Goal: Task Accomplishment & Management: Complete application form

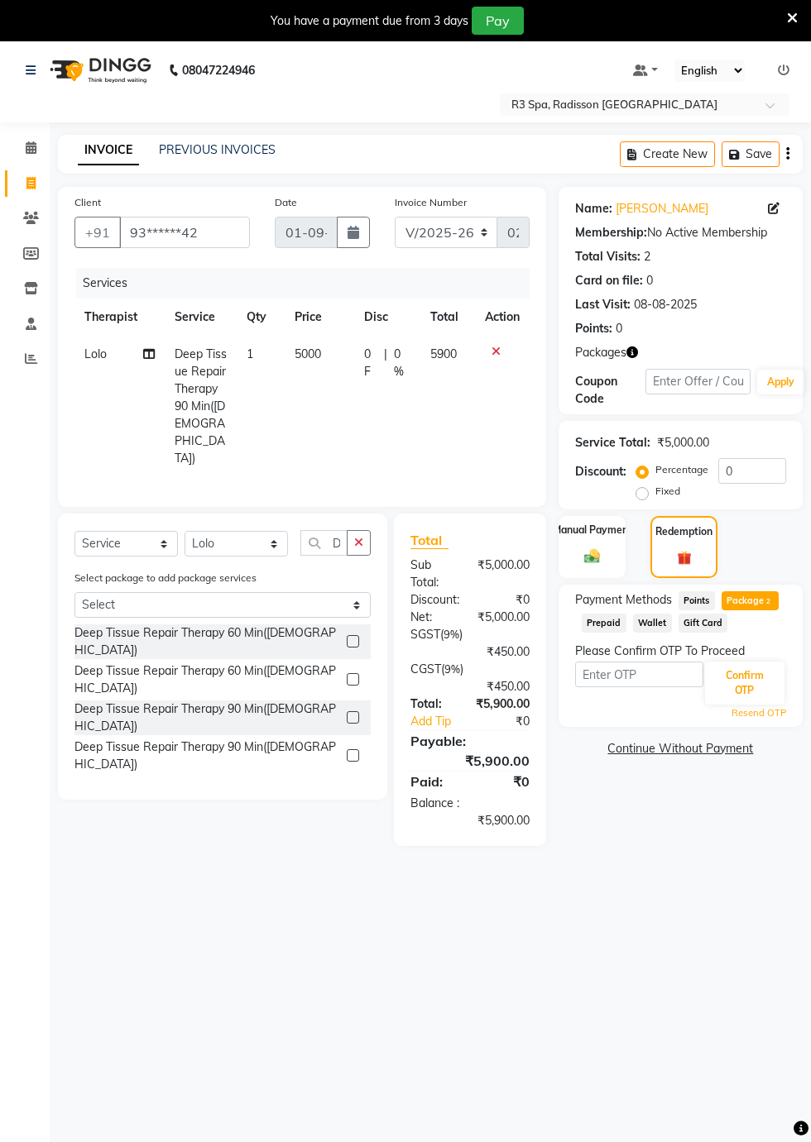
select select "8678"
select select "service"
select select "87566"
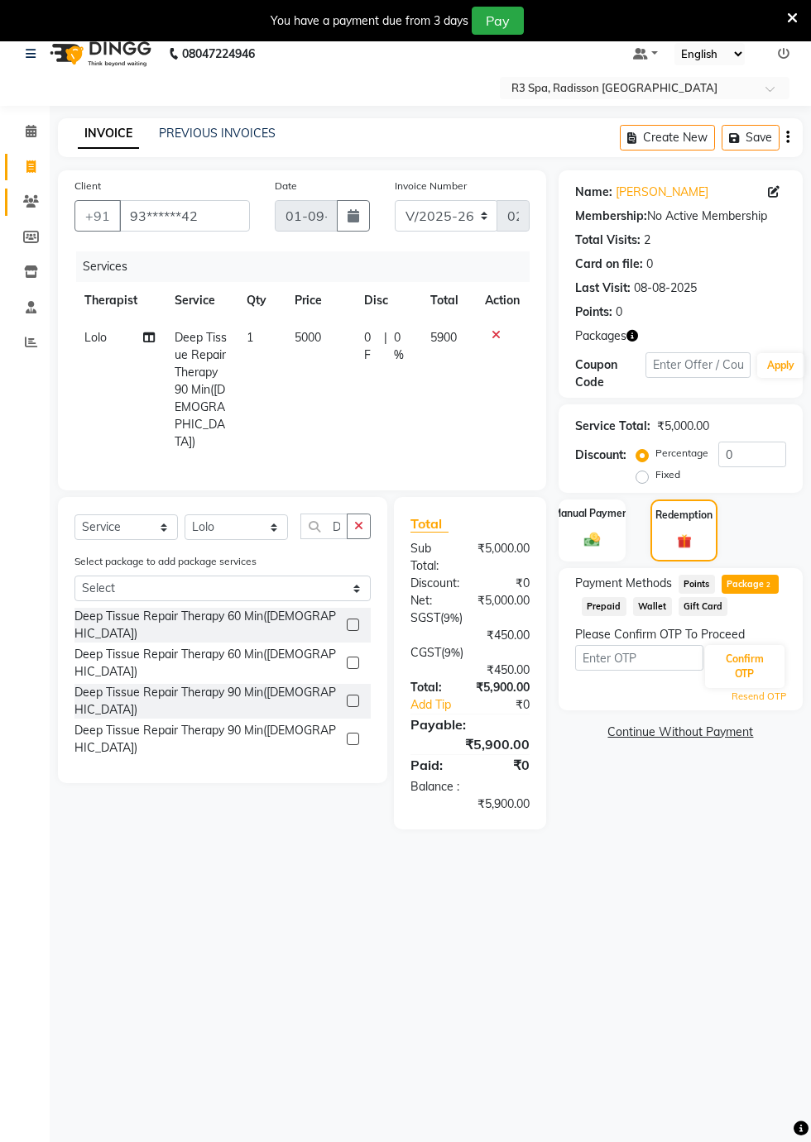
click at [31, 208] on span at bounding box center [31, 202] width 29 height 19
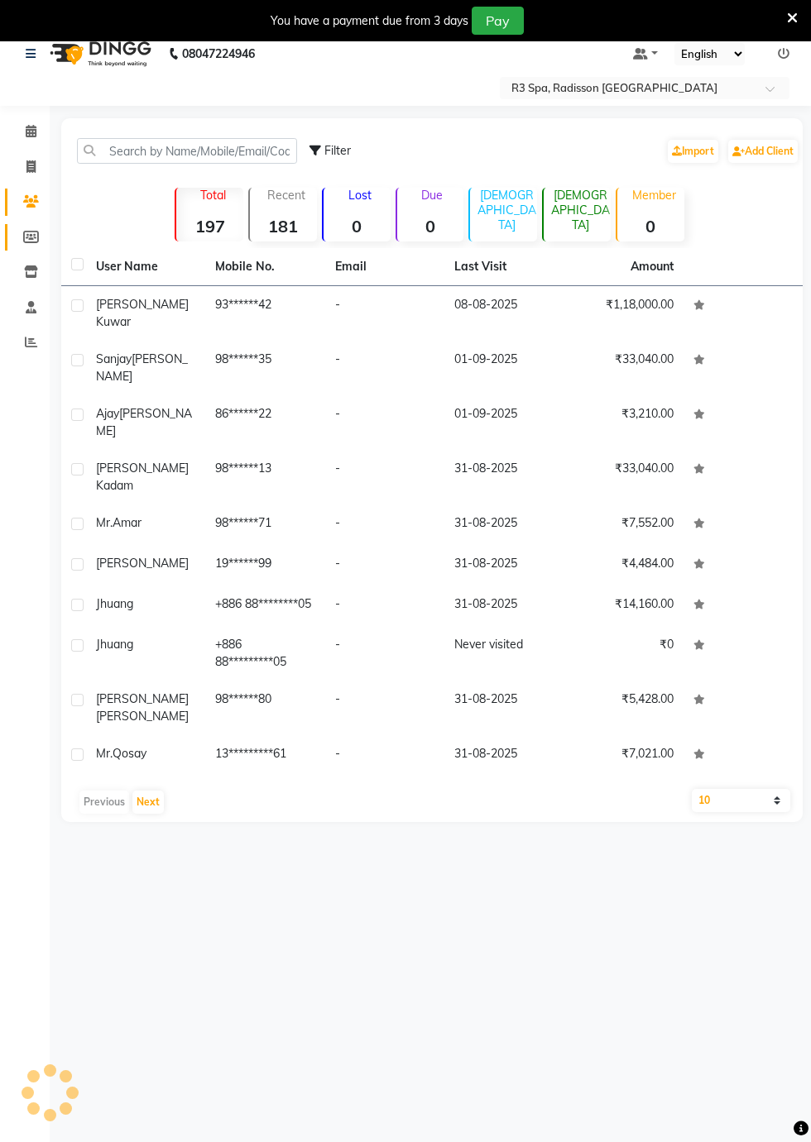
click at [31, 237] on icon at bounding box center [31, 237] width 16 height 12
select select
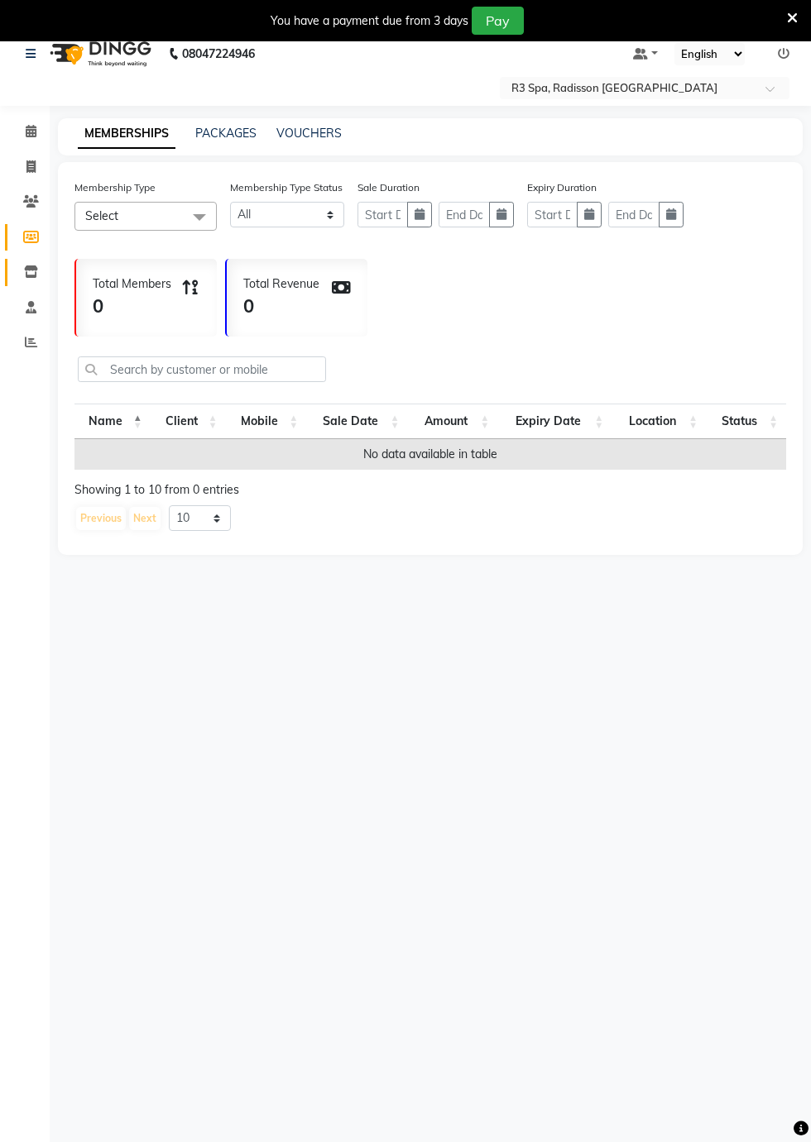
click at [45, 274] on span at bounding box center [31, 272] width 29 height 19
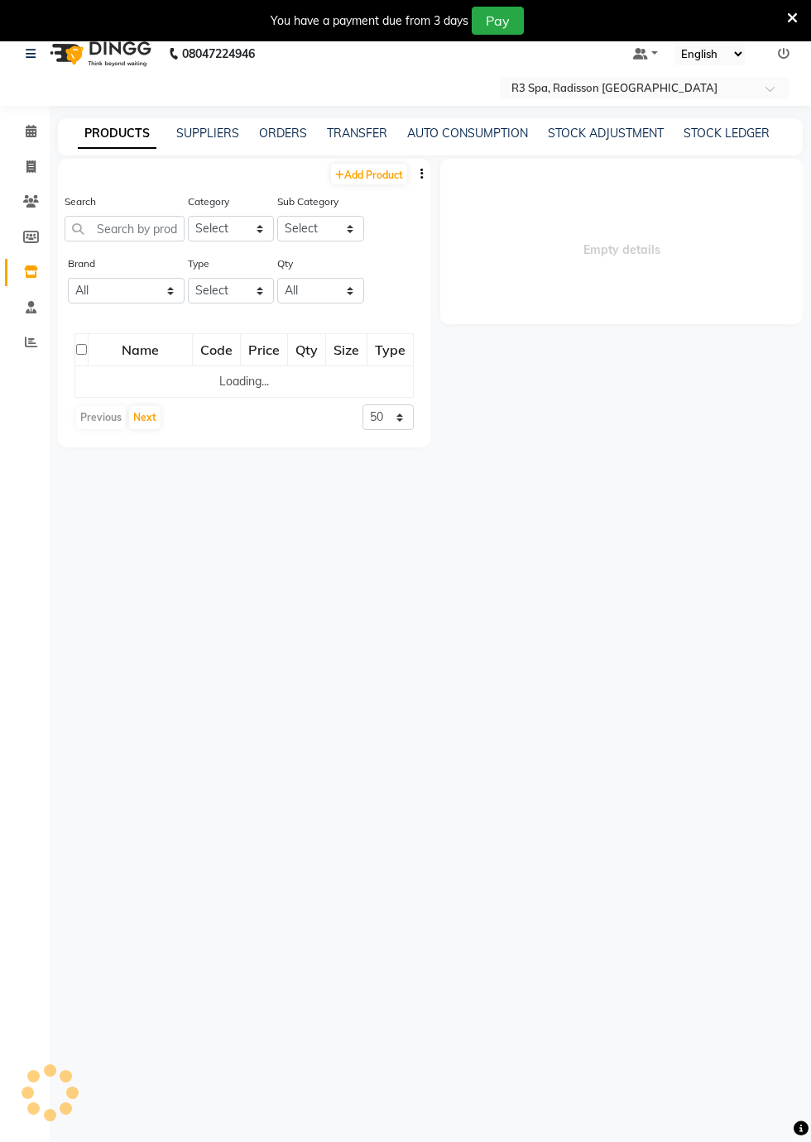
select select
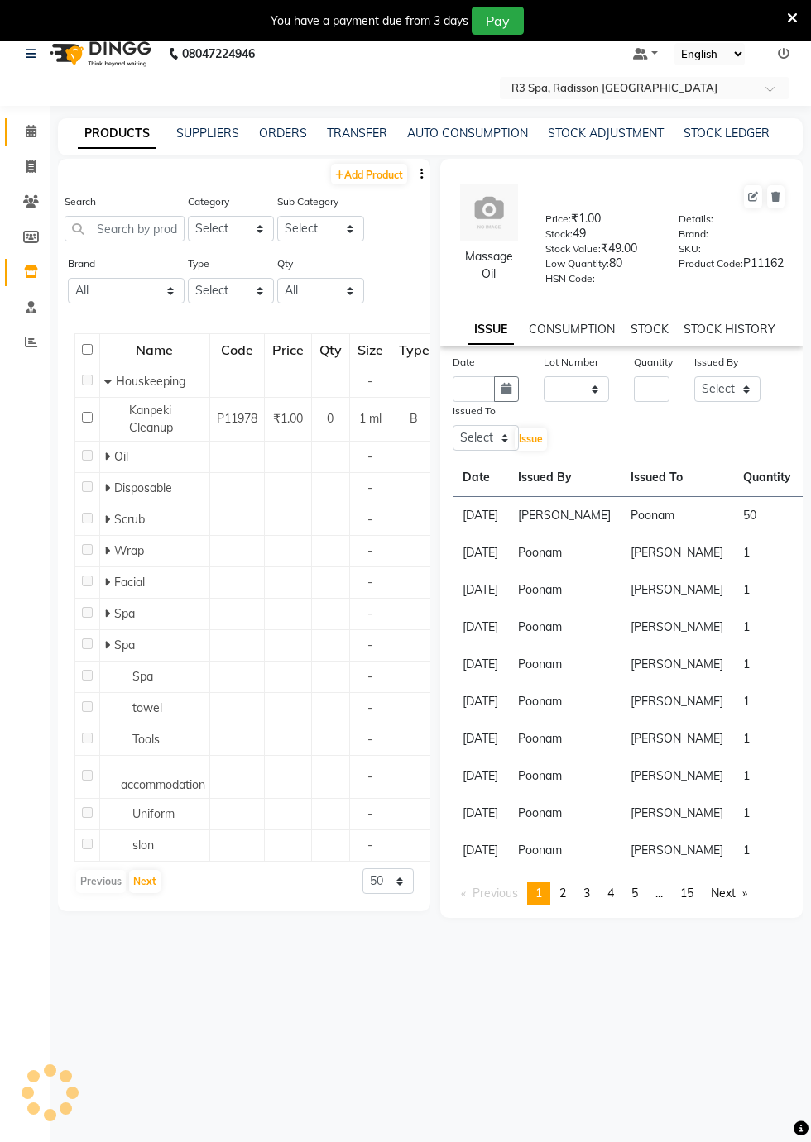
click at [31, 132] on icon at bounding box center [31, 131] width 11 height 12
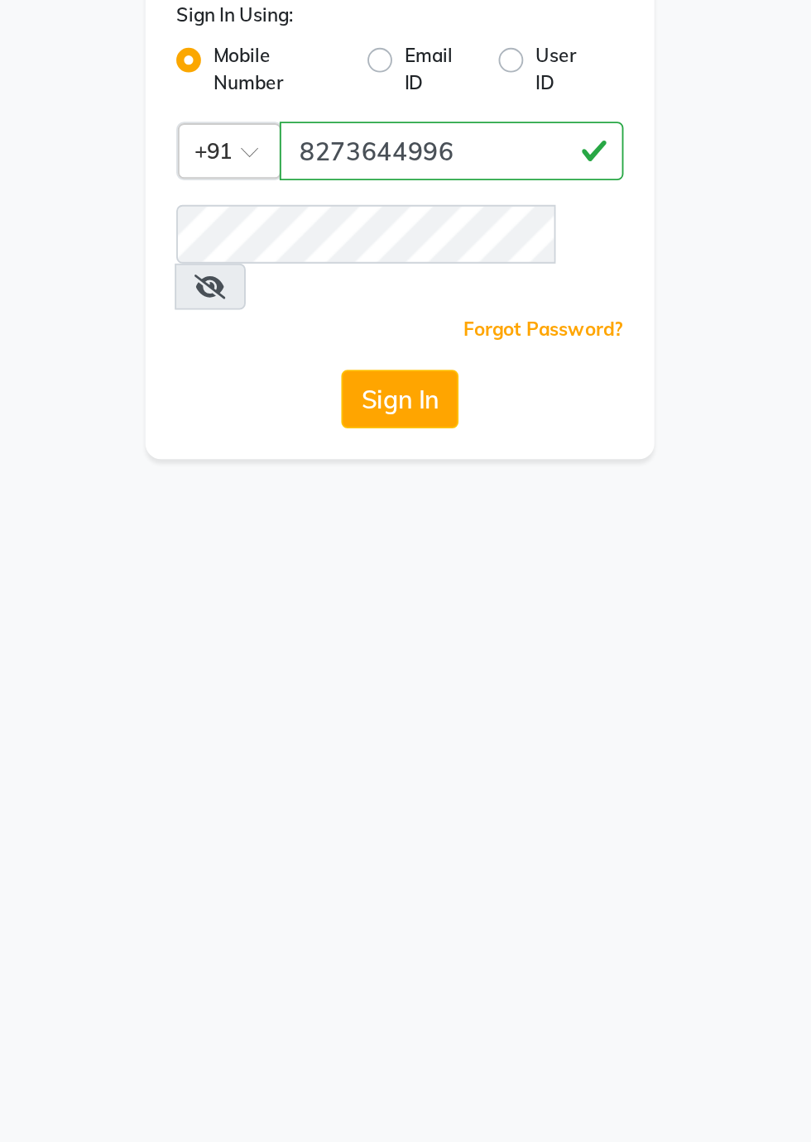
type input "8273644996"
click at [399, 298] on button "Sign In" at bounding box center [405, 313] width 63 height 31
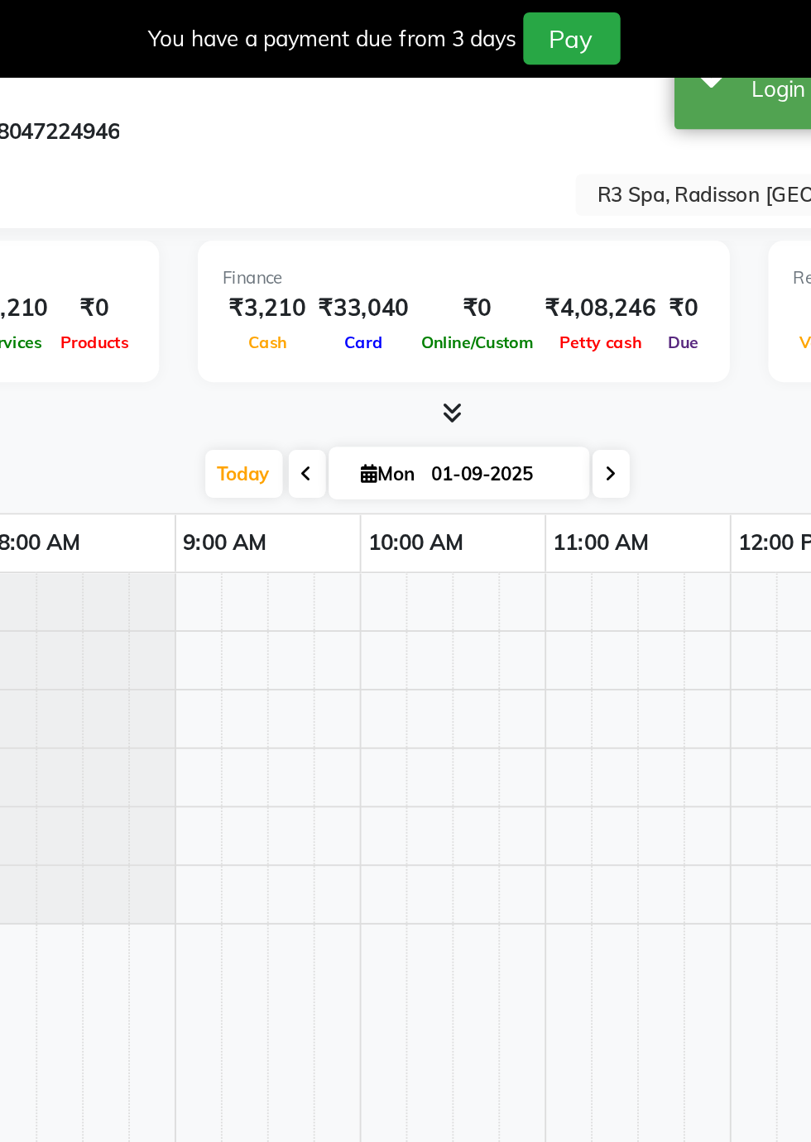
select select "en"
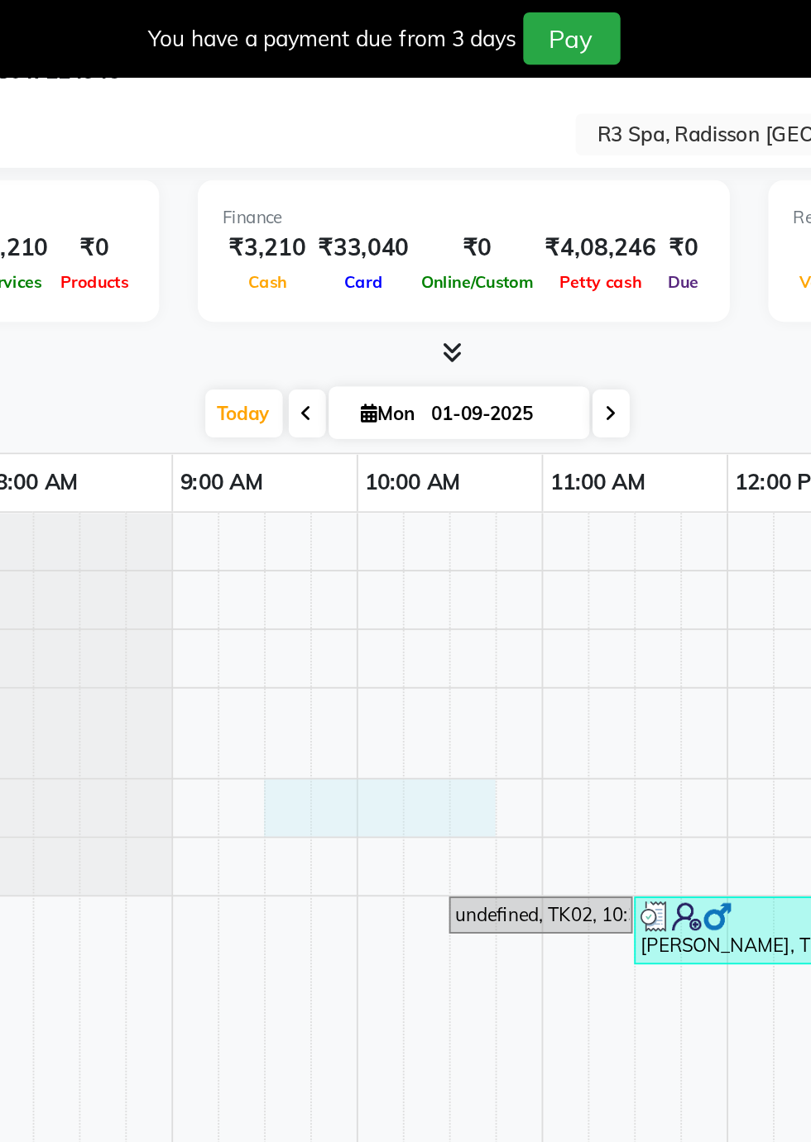
scroll to position [40, 0]
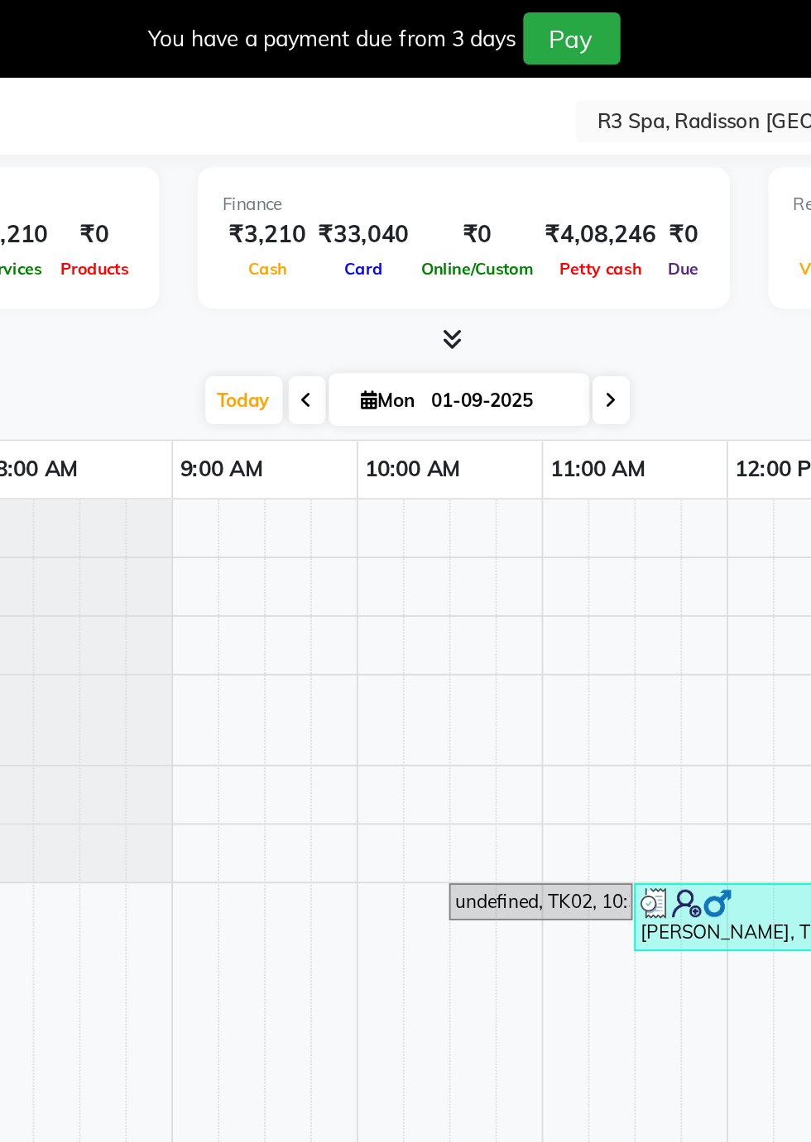
select select "87567"
select select "tentative"
select select "570"
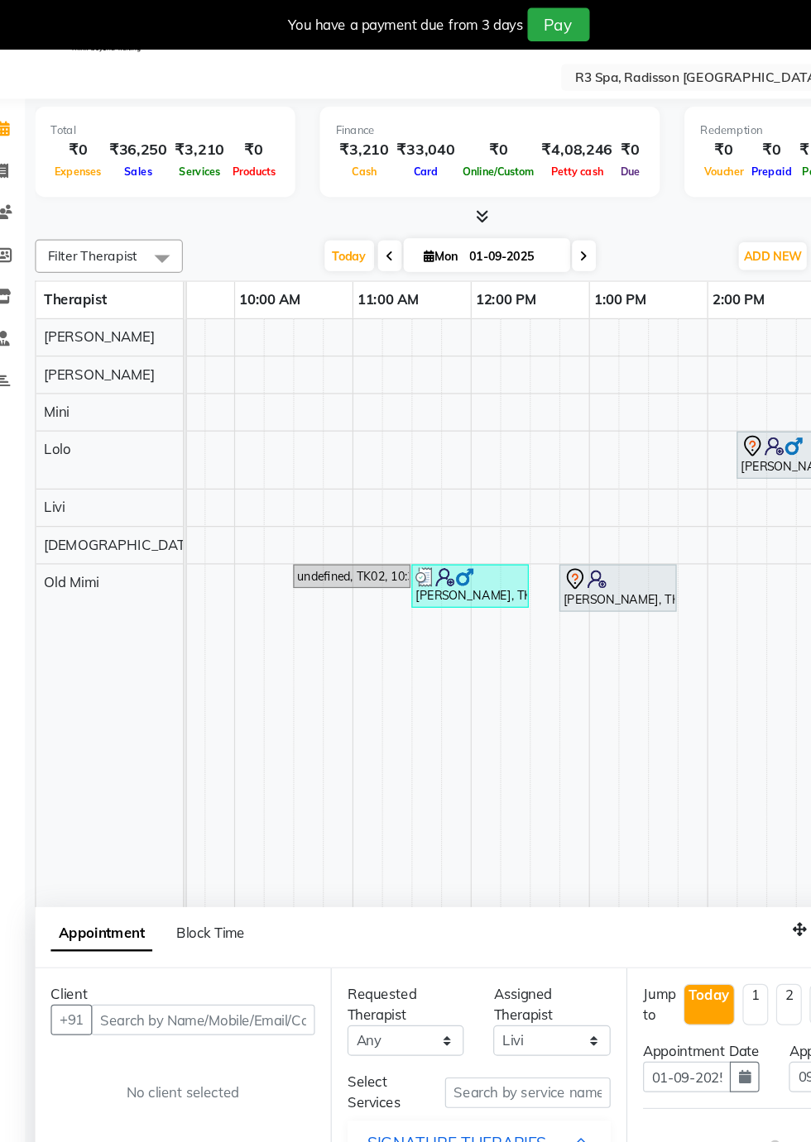
click at [668, 534] on td at bounding box center [659, 698] width 25 height 861
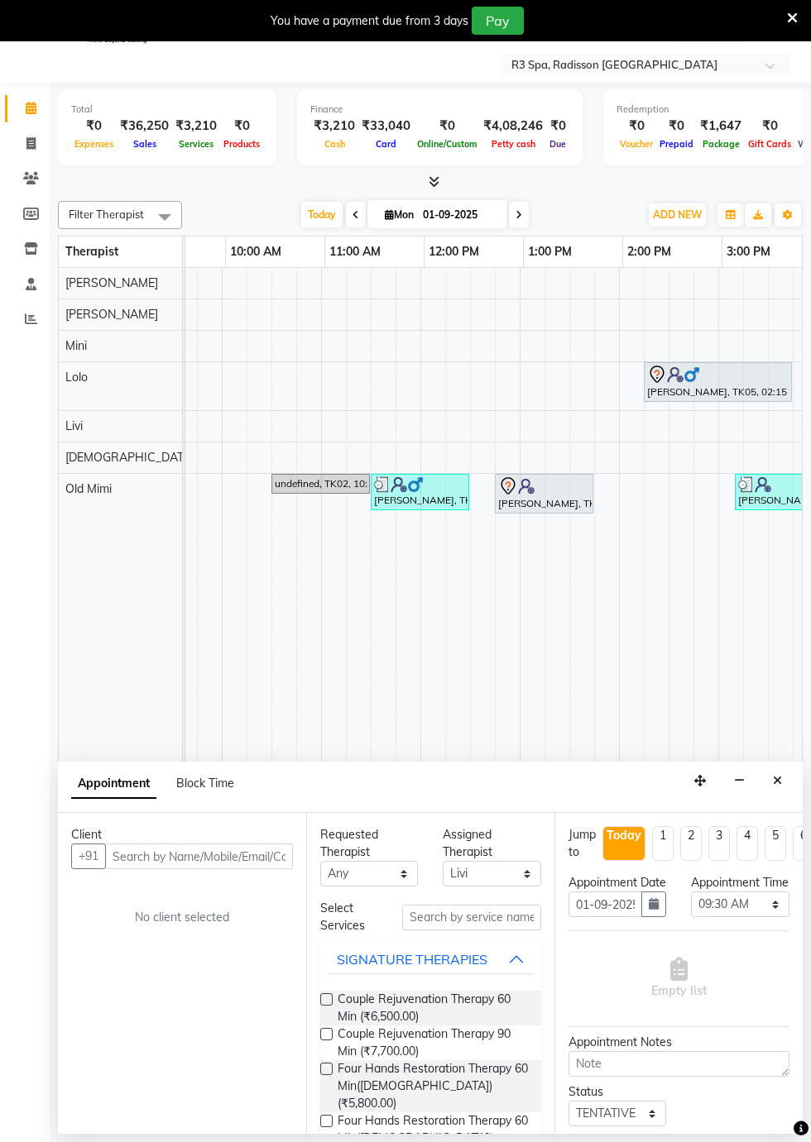
scroll to position [0, 261]
click at [781, 781] on icon "Close" at bounding box center [777, 781] width 9 height 12
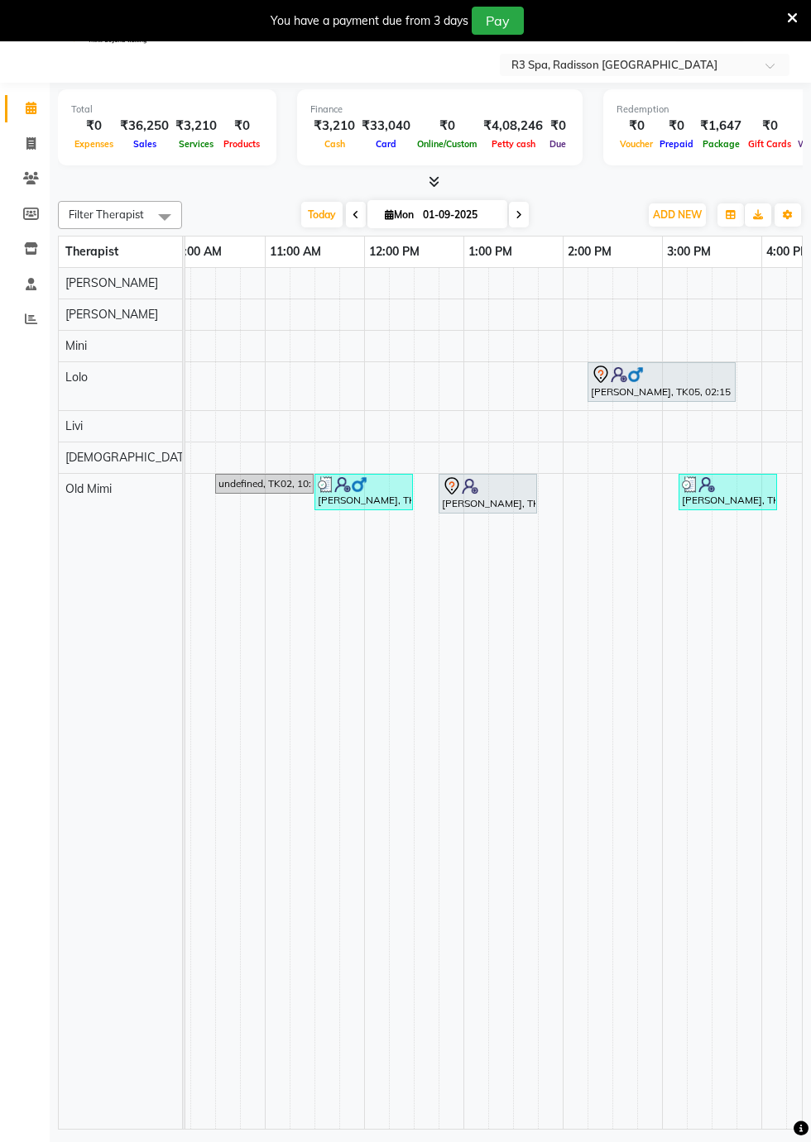
scroll to position [0, 321]
click at [681, 379] on div "[PERSON_NAME], TK05, 02:15 PM-03:45 PM, Deep Tissue Repair Therapy 90 Min([DEMO…" at bounding box center [658, 382] width 145 height 35
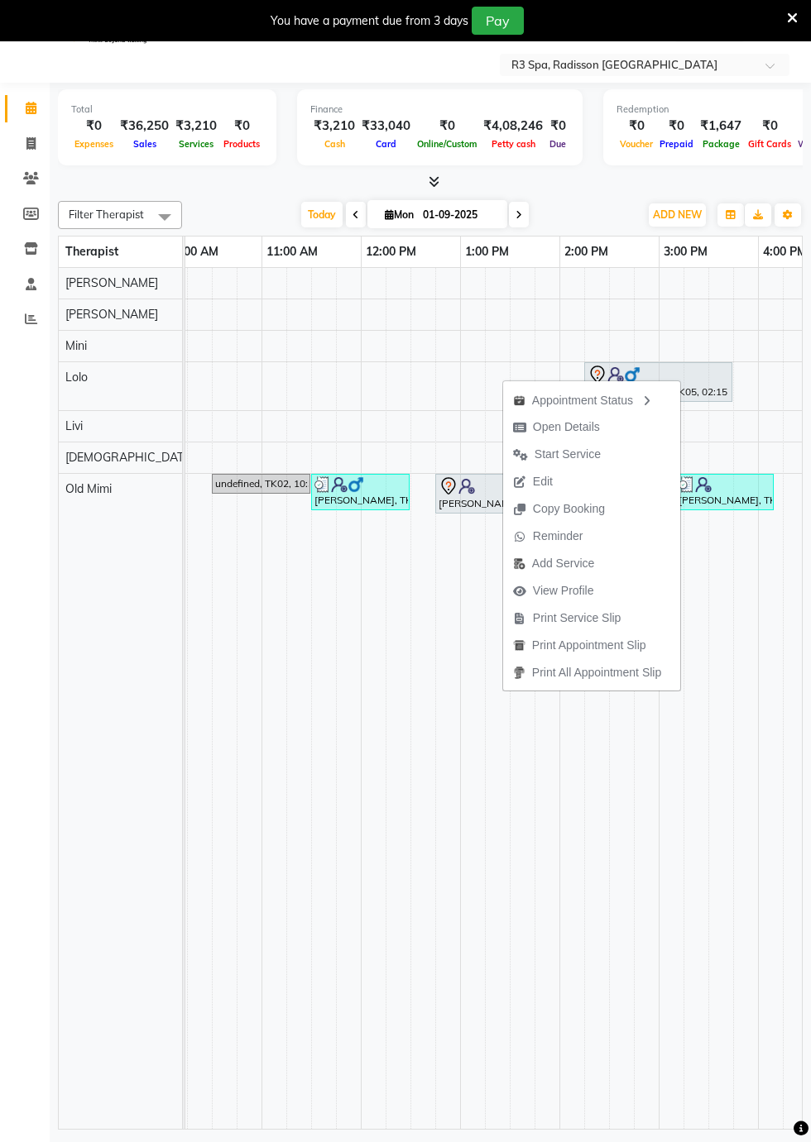
click at [526, 848] on td at bounding box center [522, 698] width 25 height 861
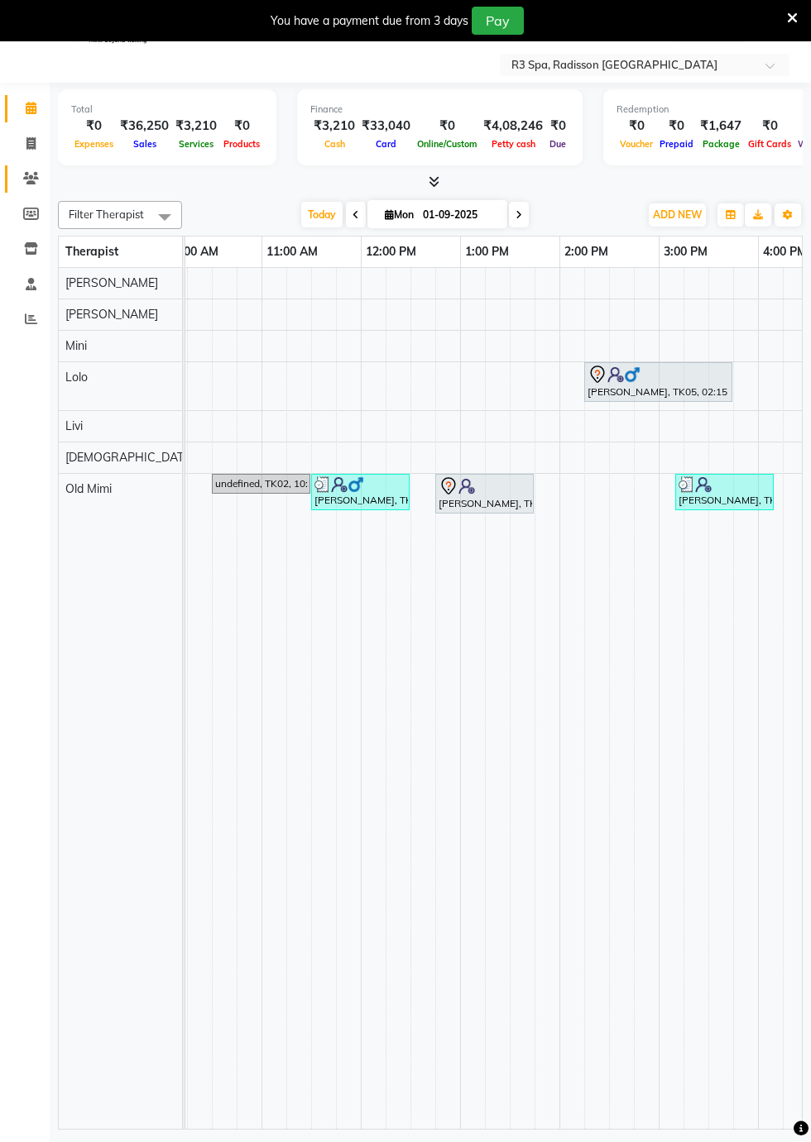
click at [35, 175] on icon at bounding box center [31, 178] width 16 height 12
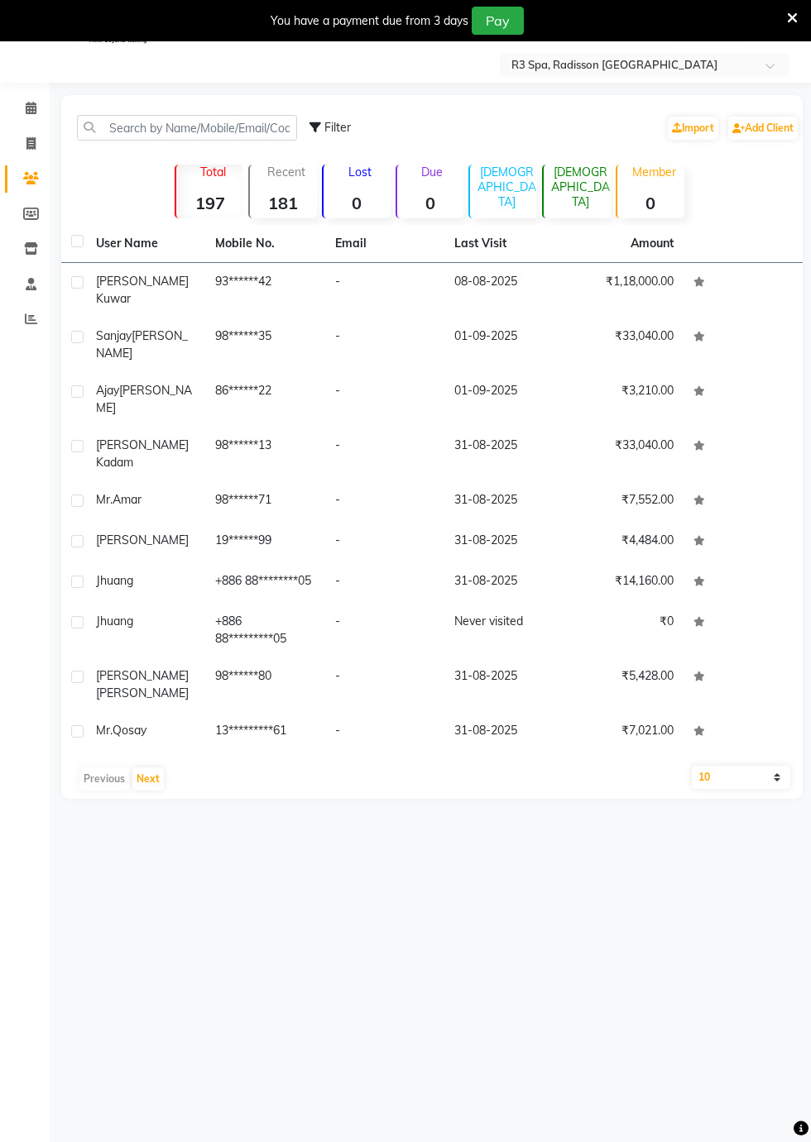
click at [217, 288] on td "93******42" at bounding box center [264, 290] width 119 height 55
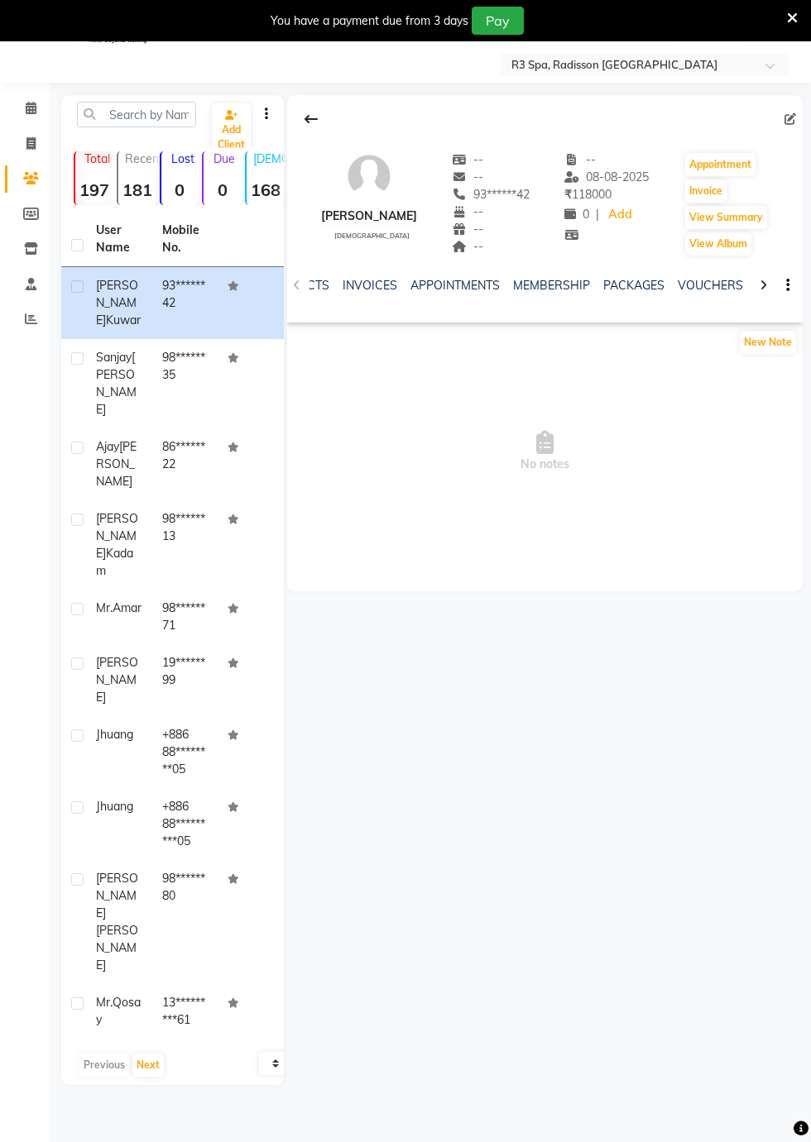
scroll to position [0, 290]
click at [586, 290] on link "PACKAGES" at bounding box center [599, 285] width 61 height 15
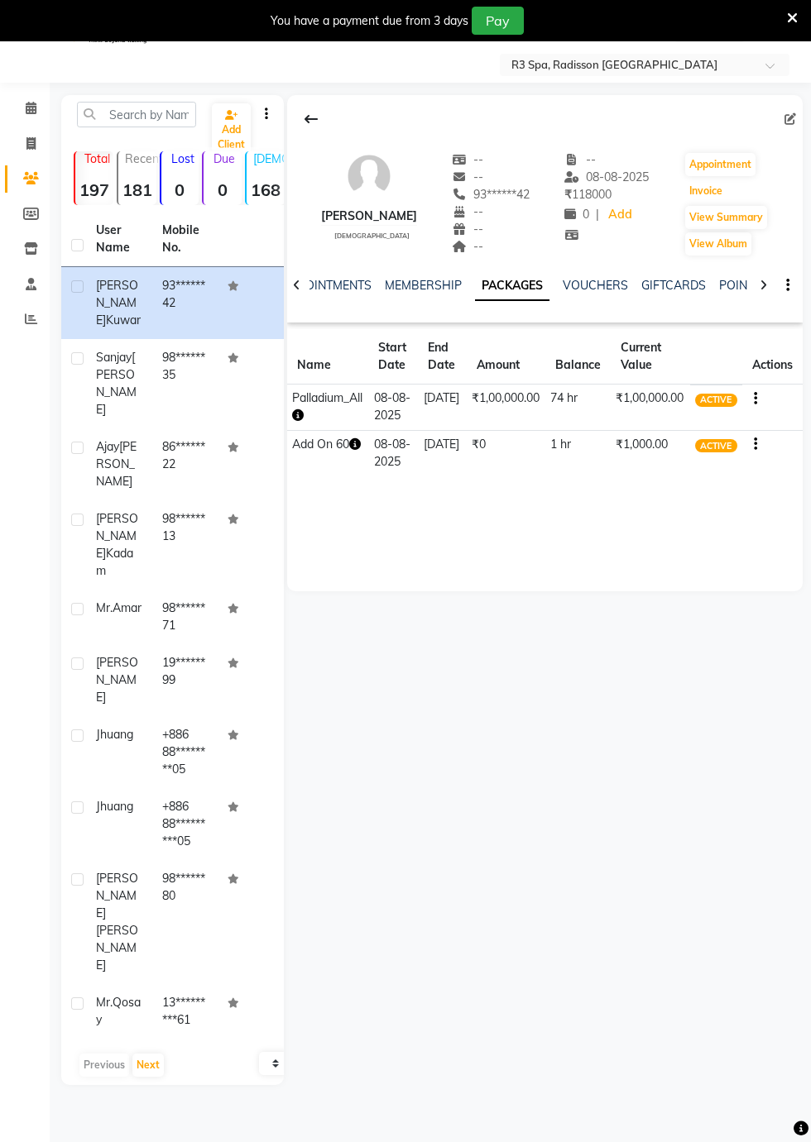
click at [705, 195] on button "Invoice" at bounding box center [705, 191] width 41 height 23
select select "8678"
select select "service"
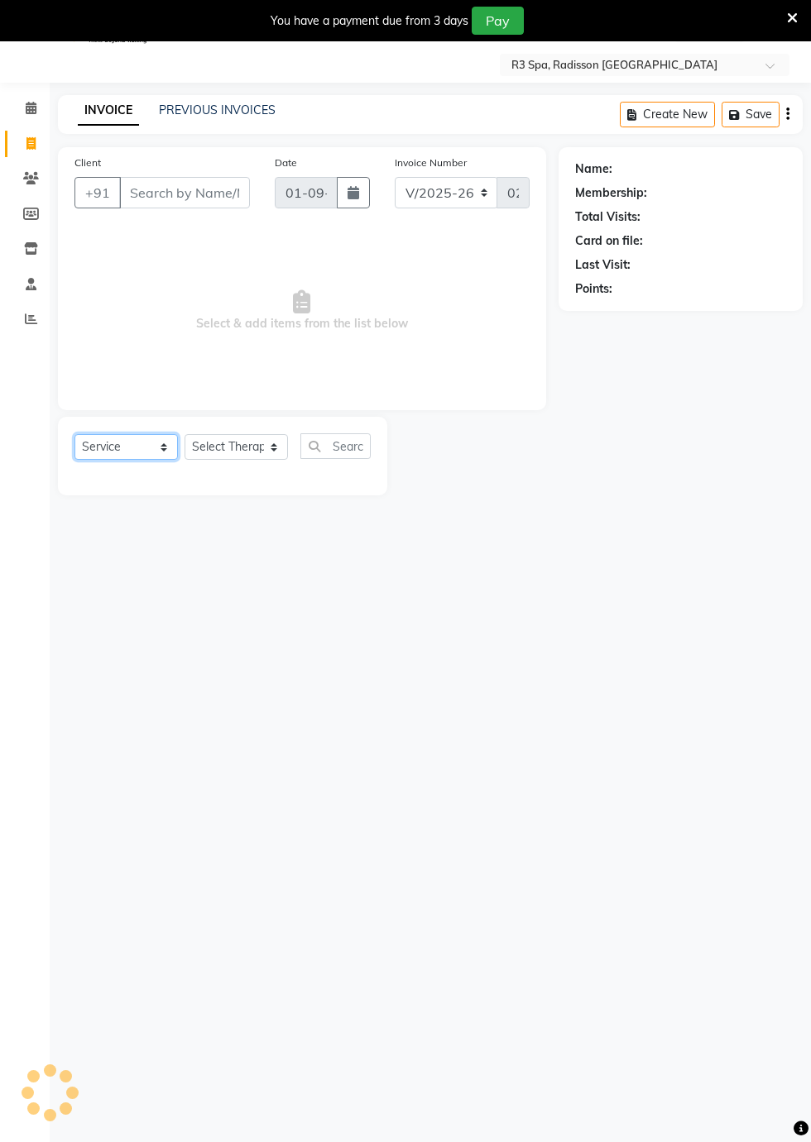
click at [132, 447] on select "Select Service Product Membership Package Voucher Prepaid Gift Card" at bounding box center [125, 447] width 103 height 26
type input "93******42"
select select "package"
click at [74, 434] on select "Select Service Product Membership Package Voucher Prepaid Gift Card" at bounding box center [125, 447] width 103 height 26
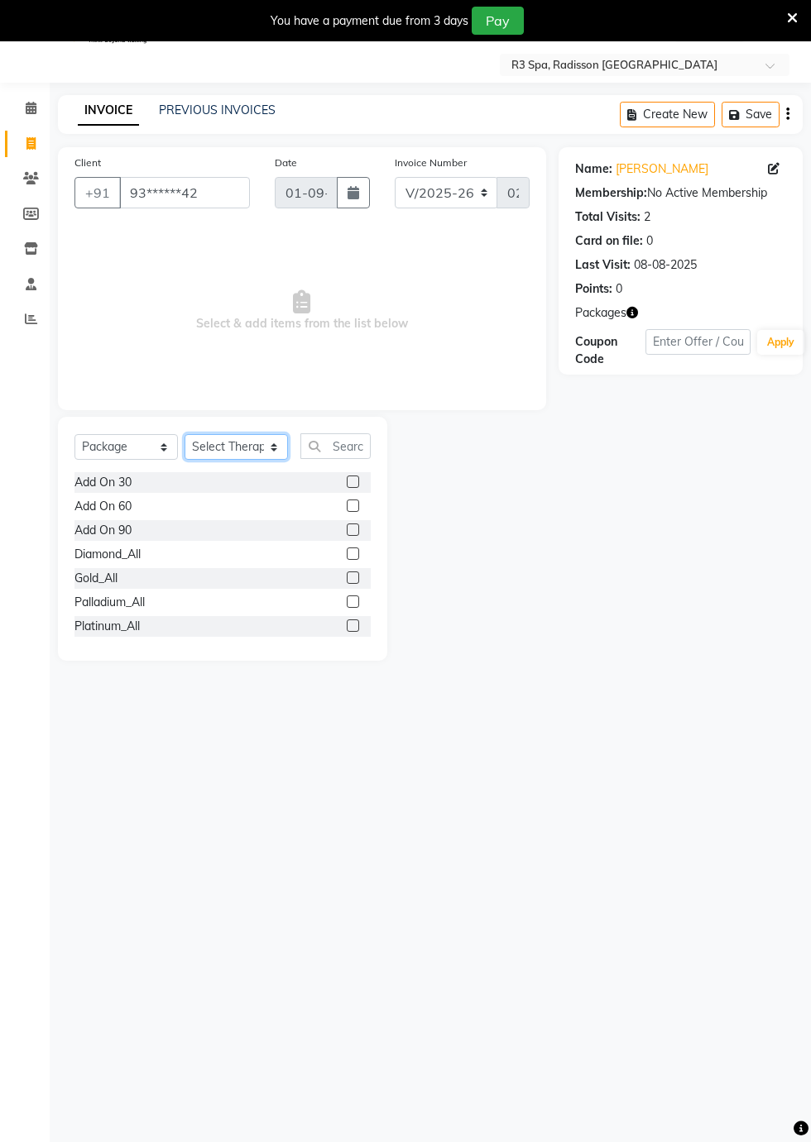
click at [247, 445] on select "Select Therapist [DEMOGRAPHIC_DATA] [PERSON_NAME] [PERSON_NAME] Lolo Messiah Mi…" at bounding box center [235, 447] width 103 height 26
select select "87566"
click at [184, 434] on select "Select Therapist [DEMOGRAPHIC_DATA] [PERSON_NAME] [PERSON_NAME] Lolo Messiah Mi…" at bounding box center [235, 447] width 103 height 26
click at [341, 444] on input "text" at bounding box center [335, 446] width 70 height 26
click at [273, 581] on div "Gold_All" at bounding box center [222, 578] width 296 height 21
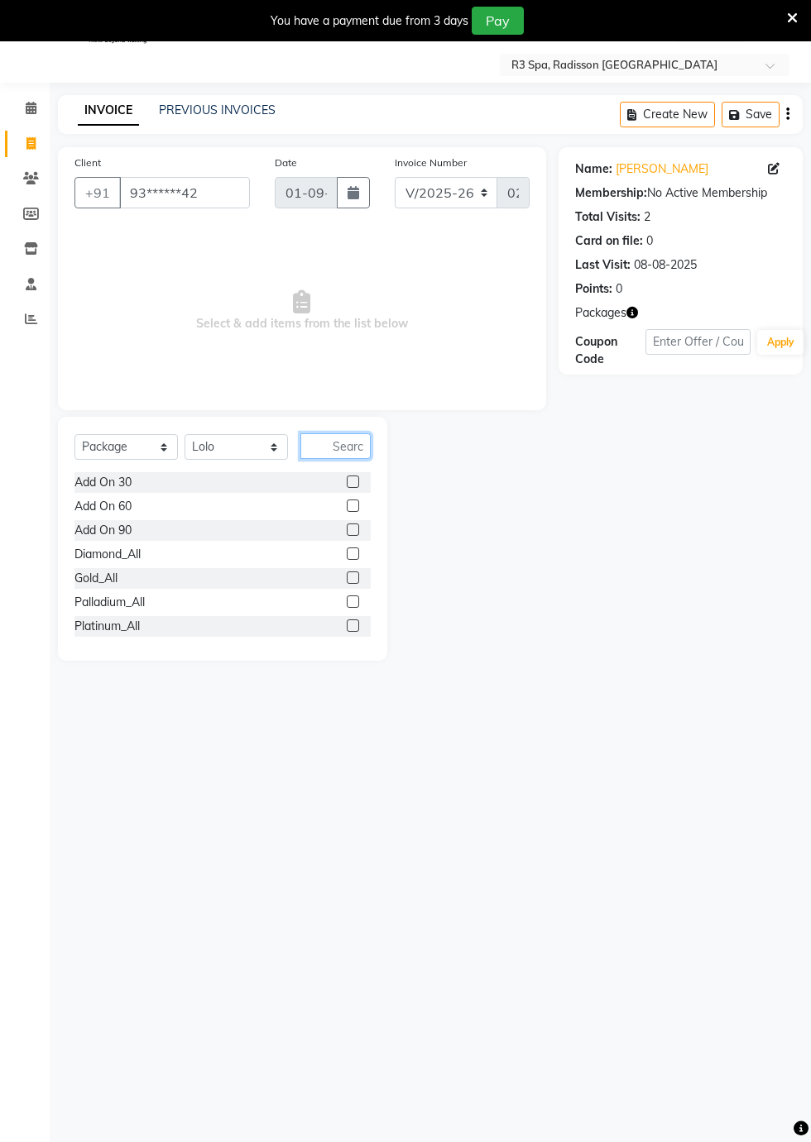
click at [338, 445] on input "text" at bounding box center [335, 446] width 70 height 26
type input "Deep"
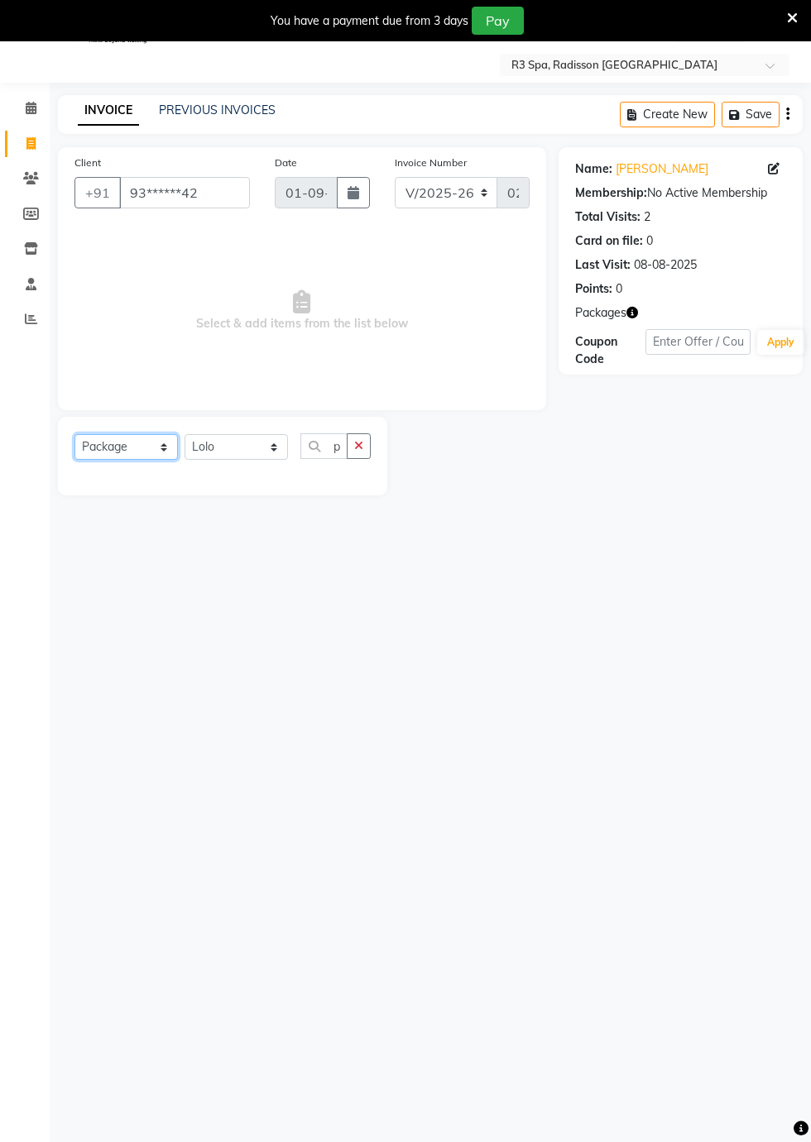
click at [152, 447] on select "Select Service Product Membership Package Voucher Prepaid Gift Card" at bounding box center [125, 447] width 103 height 26
select select "service"
click at [74, 434] on select "Select Service Product Membership Package Voucher Prepaid Gift Card" at bounding box center [125, 447] width 103 height 26
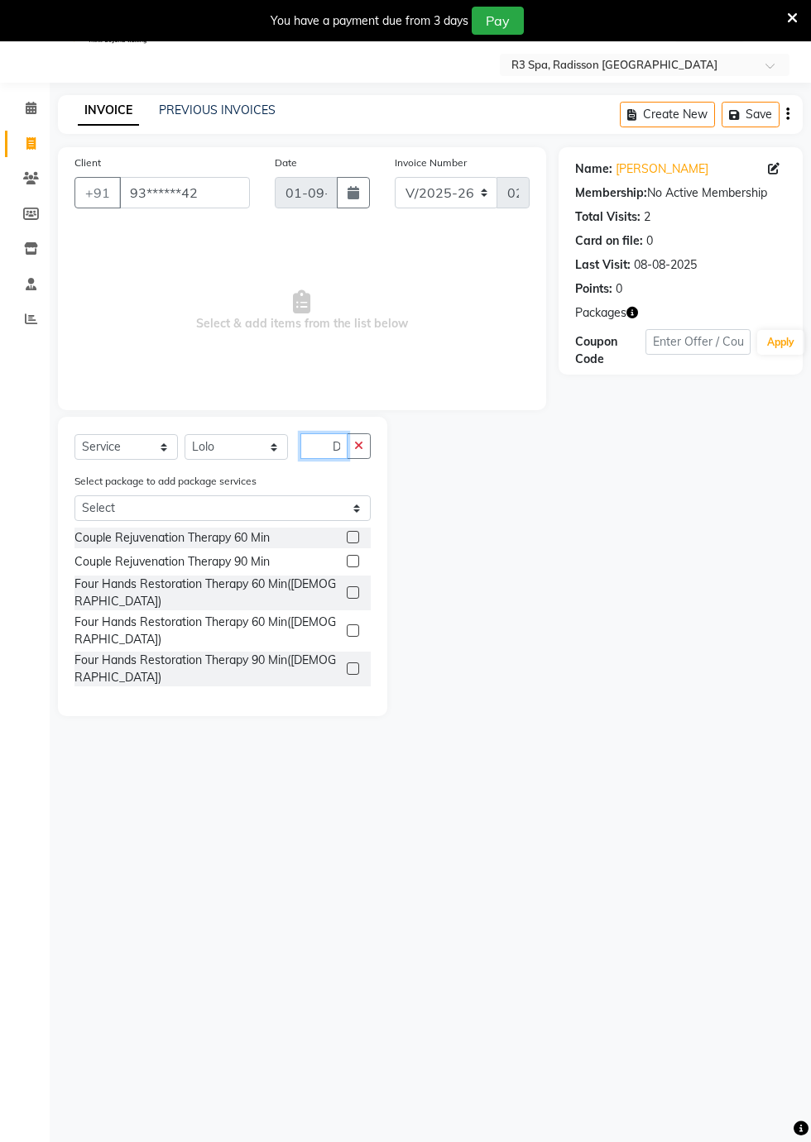
click at [335, 444] on input "Deep" at bounding box center [323, 446] width 47 height 26
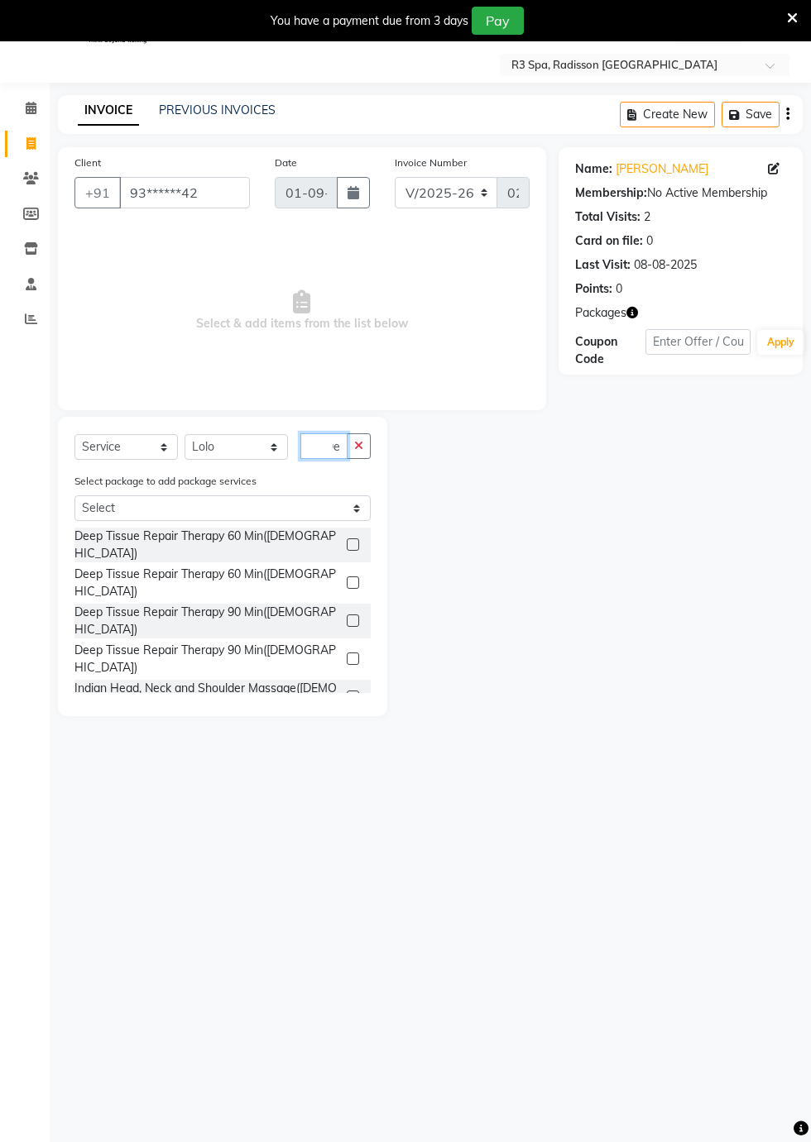
scroll to position [0, 5]
type input "D"
type input "Deep"
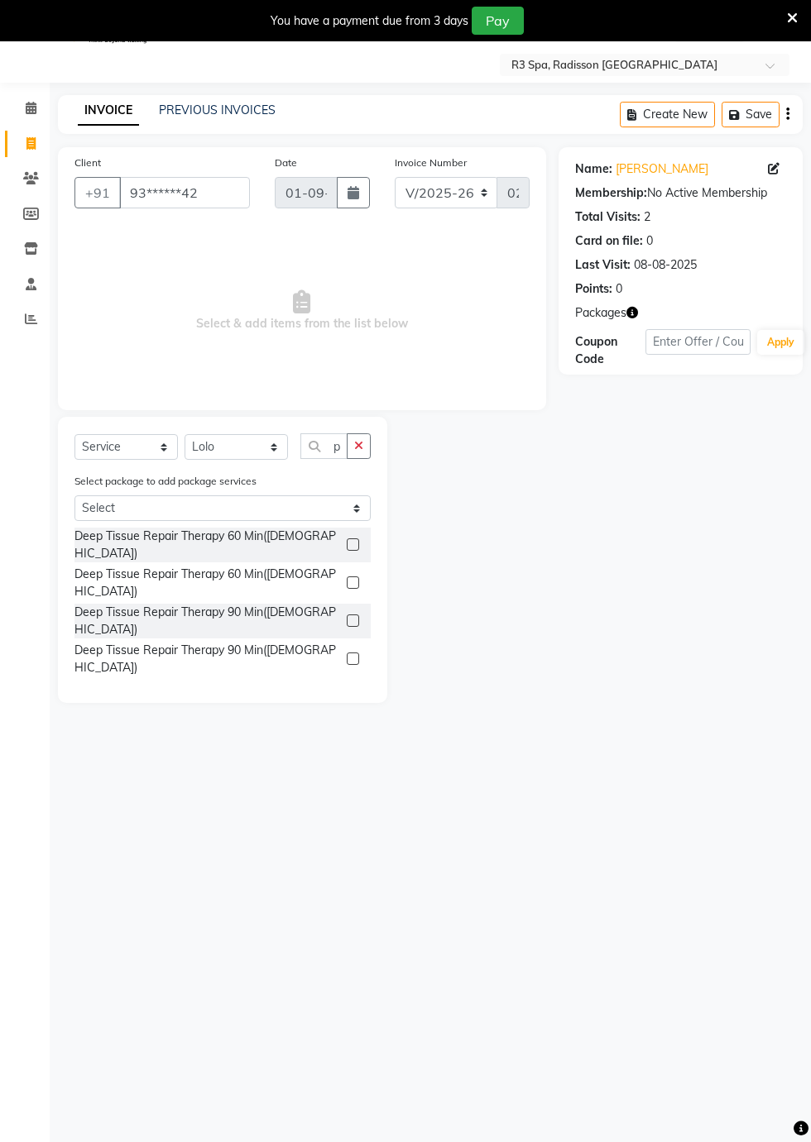
click at [347, 615] on label at bounding box center [353, 621] width 12 height 12
click at [347, 616] on input "checkbox" at bounding box center [352, 621] width 11 height 11
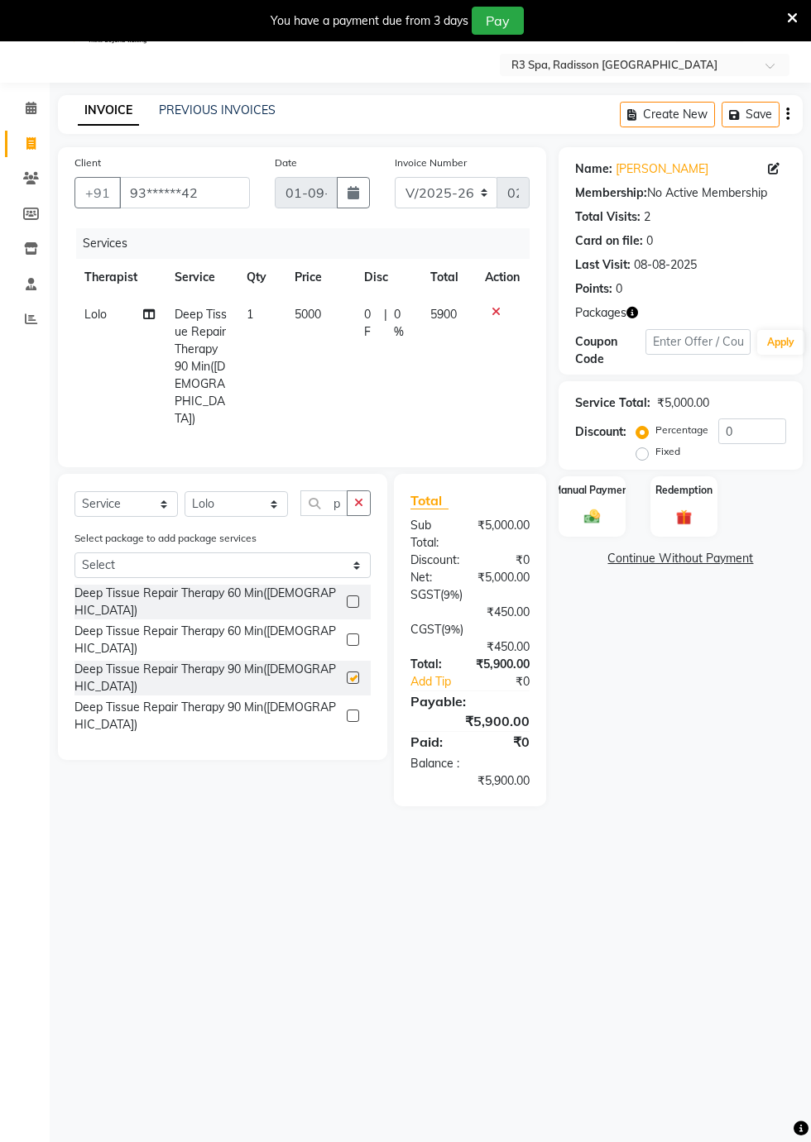
scroll to position [0, 0]
checkbox input "false"
click at [590, 500] on div "Manual Payment" at bounding box center [591, 506] width 67 height 61
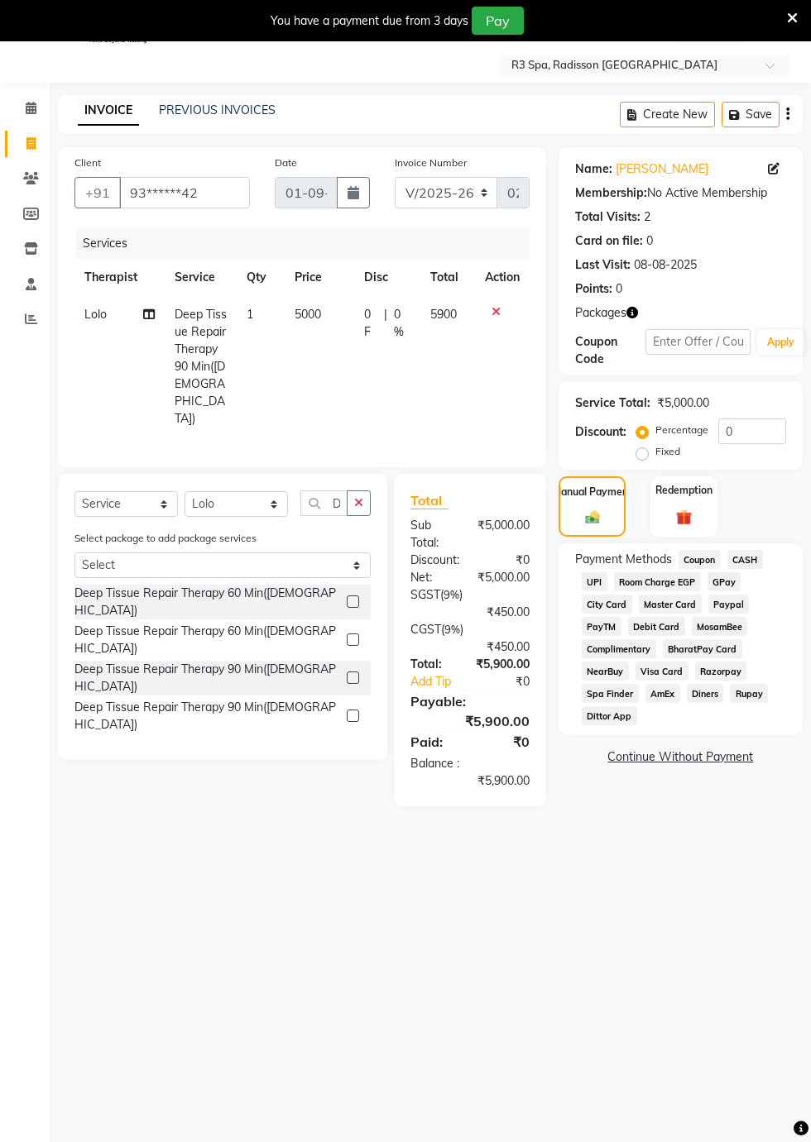
click at [685, 496] on label "Redemption" at bounding box center [683, 490] width 57 height 15
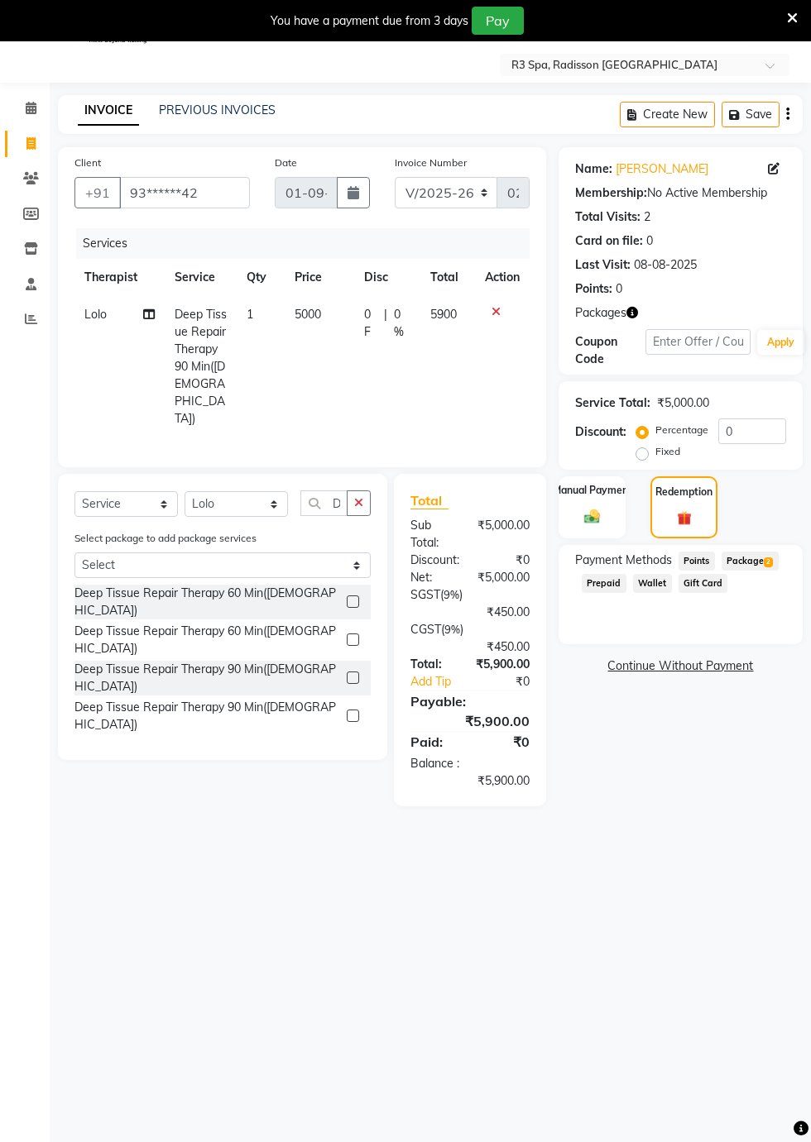
click at [756, 566] on span "Package 2" at bounding box center [749, 561] width 57 height 19
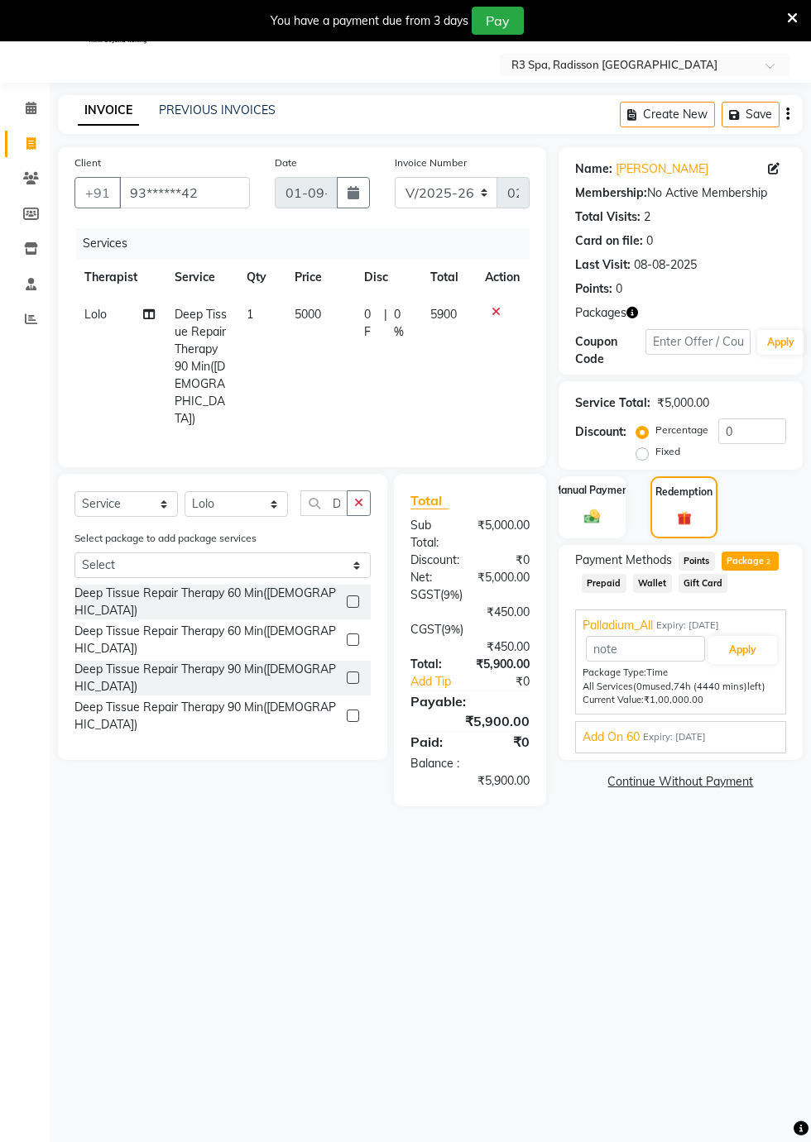
click at [620, 746] on div "Add On 60 Expiry: [DATE] Apply Package Type: Time Group: Add On 60 group 1 (0m …" at bounding box center [680, 737] width 211 height 32
click at [618, 734] on span "Add On 60" at bounding box center [610, 737] width 57 height 17
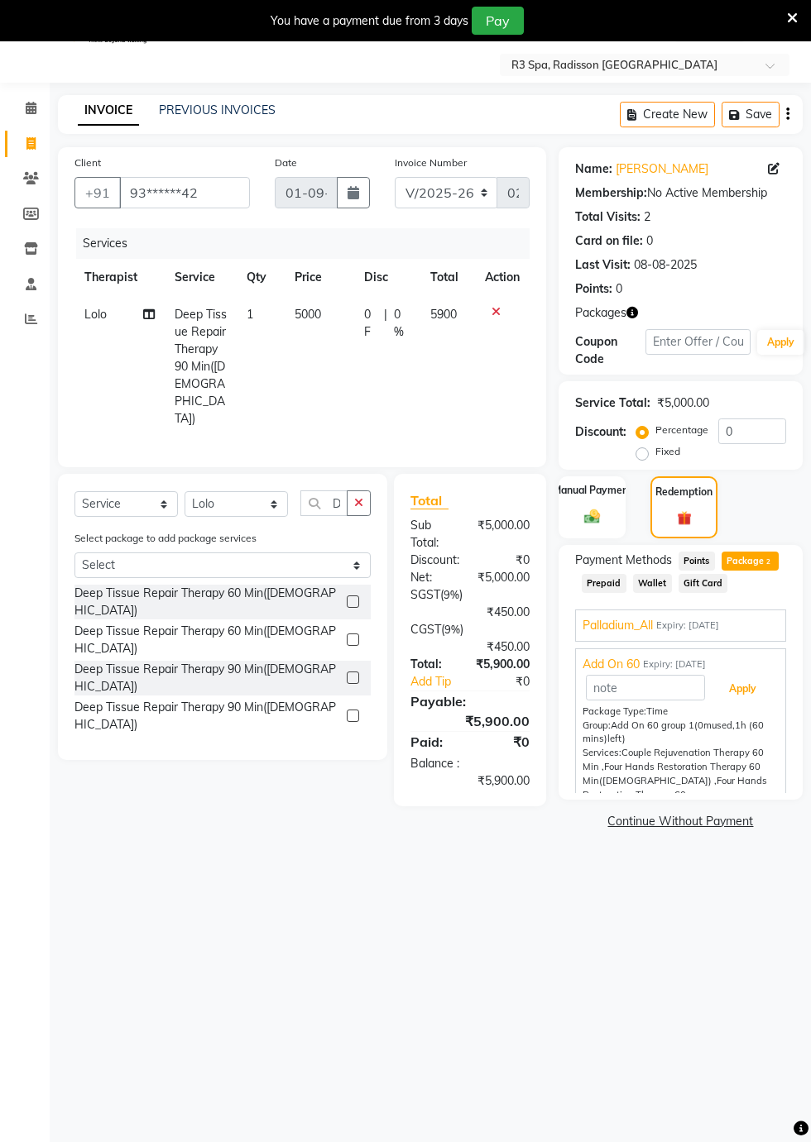
click at [748, 687] on button "Apply" at bounding box center [742, 689] width 69 height 28
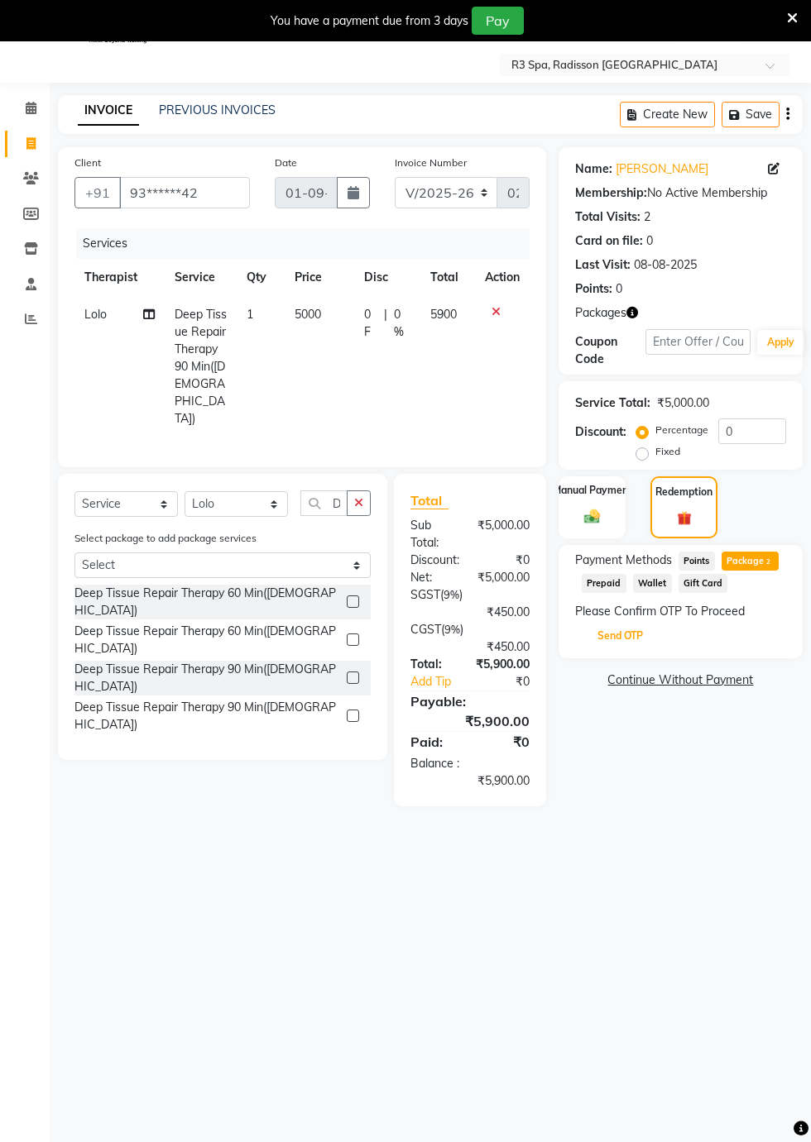
click at [623, 630] on button "Send OTP" at bounding box center [620, 636] width 87 height 28
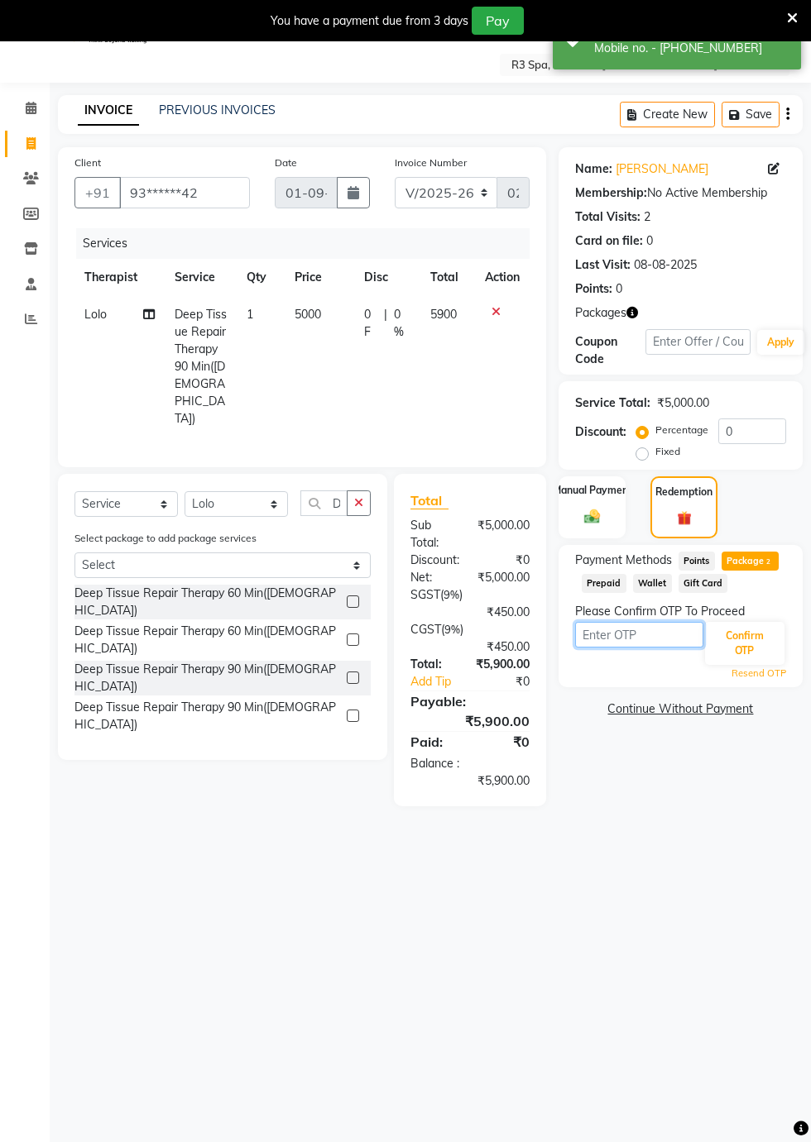
click at [650, 635] on input "text" at bounding box center [639, 635] width 128 height 26
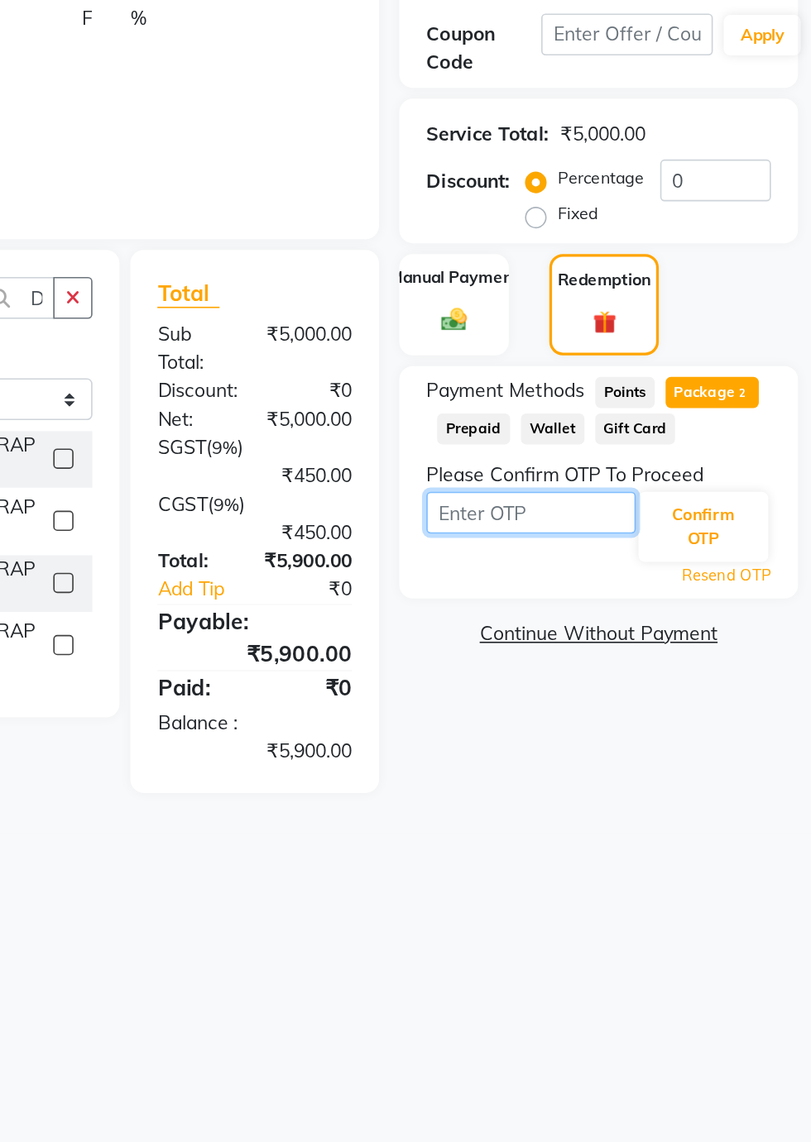
scroll to position [40, 0]
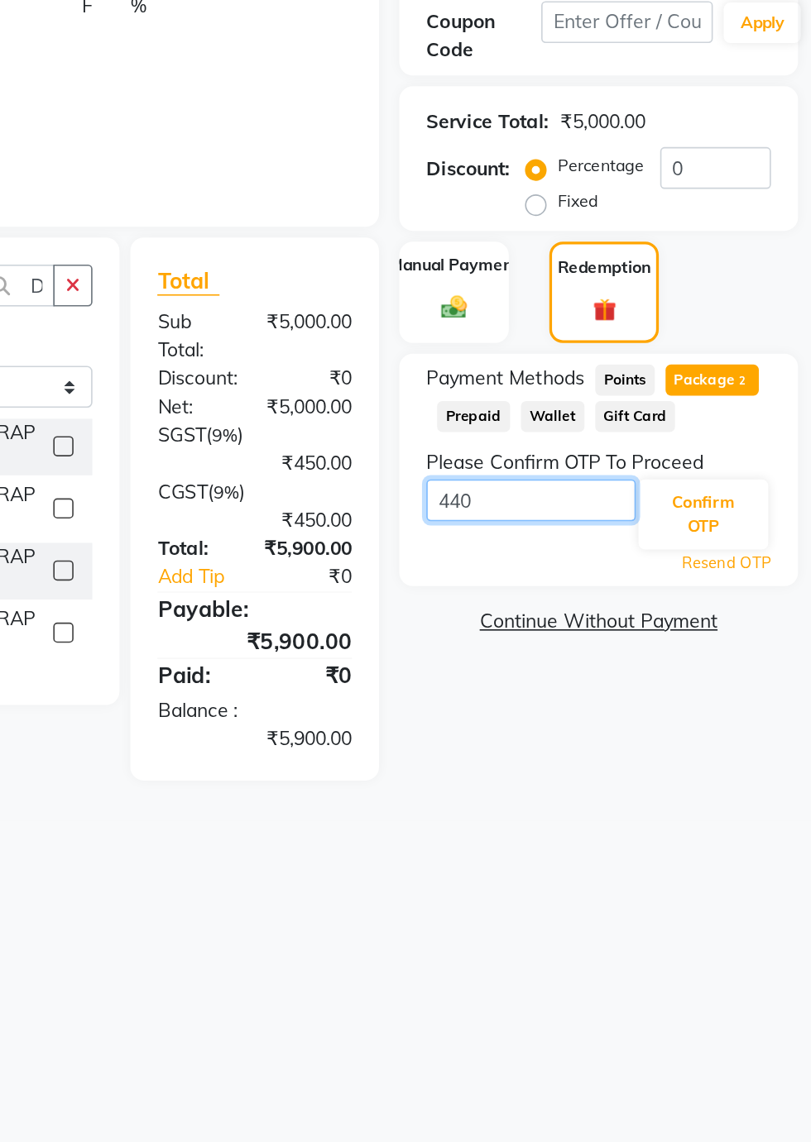
type input "4404"
click at [743, 648] on button "Confirm OTP" at bounding box center [744, 643] width 79 height 43
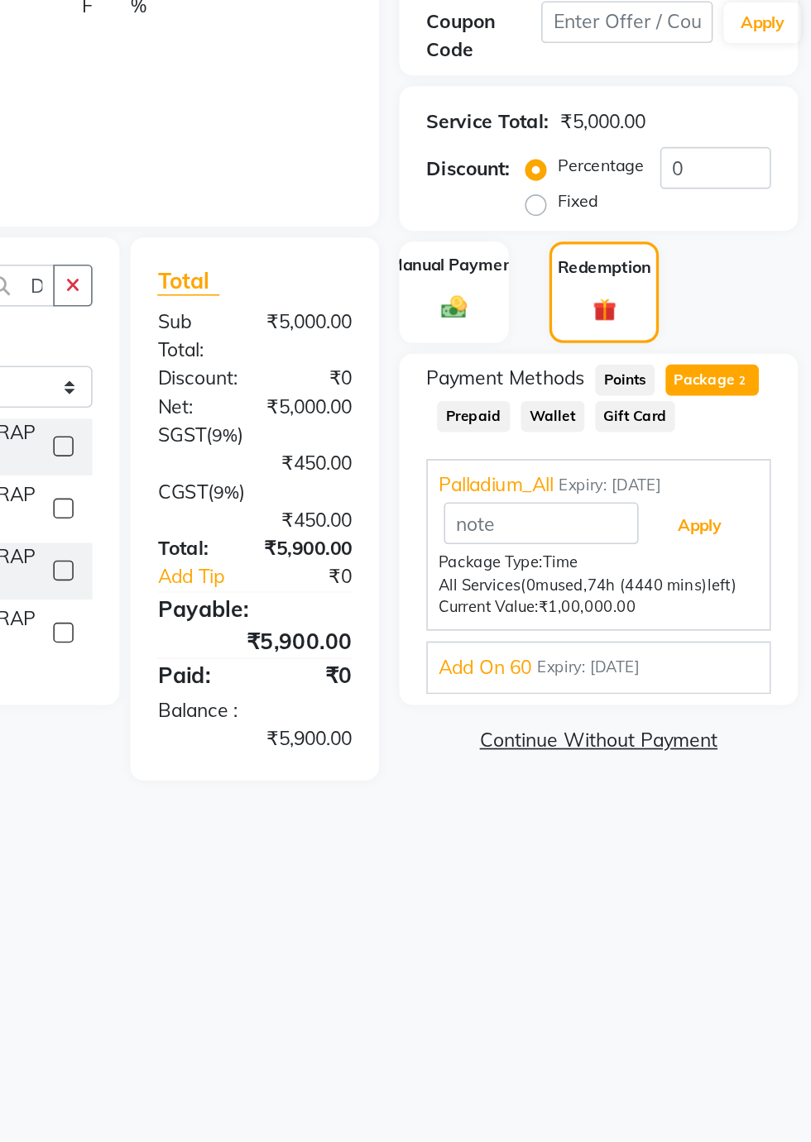
click at [755, 649] on button "Apply" at bounding box center [742, 650] width 69 height 28
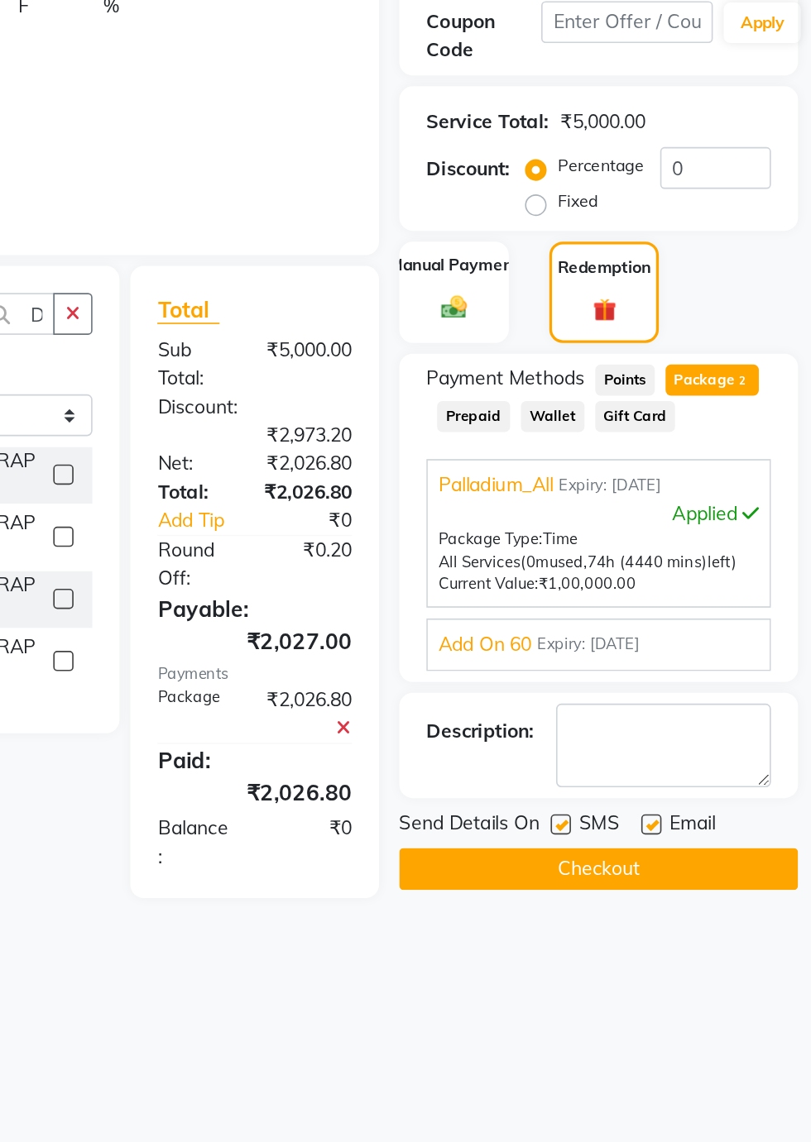
click at [692, 857] on button "Checkout" at bounding box center [680, 861] width 244 height 26
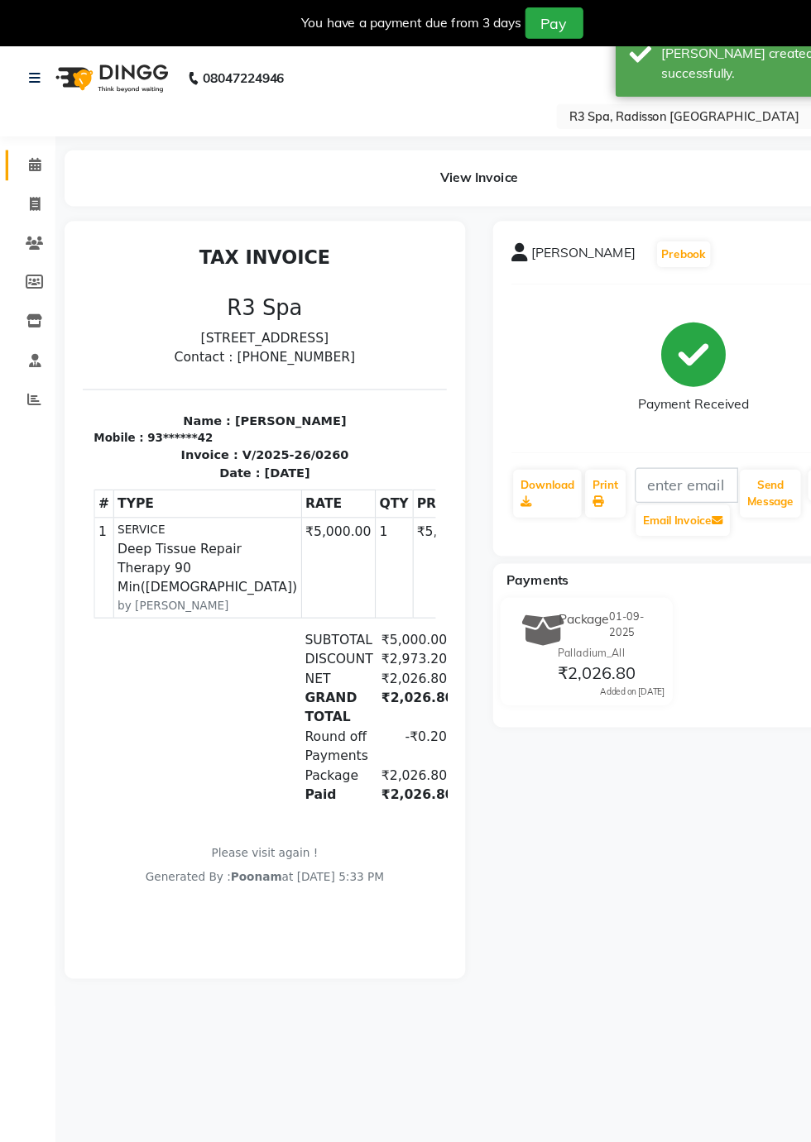
click at [30, 148] on icon at bounding box center [31, 147] width 11 height 12
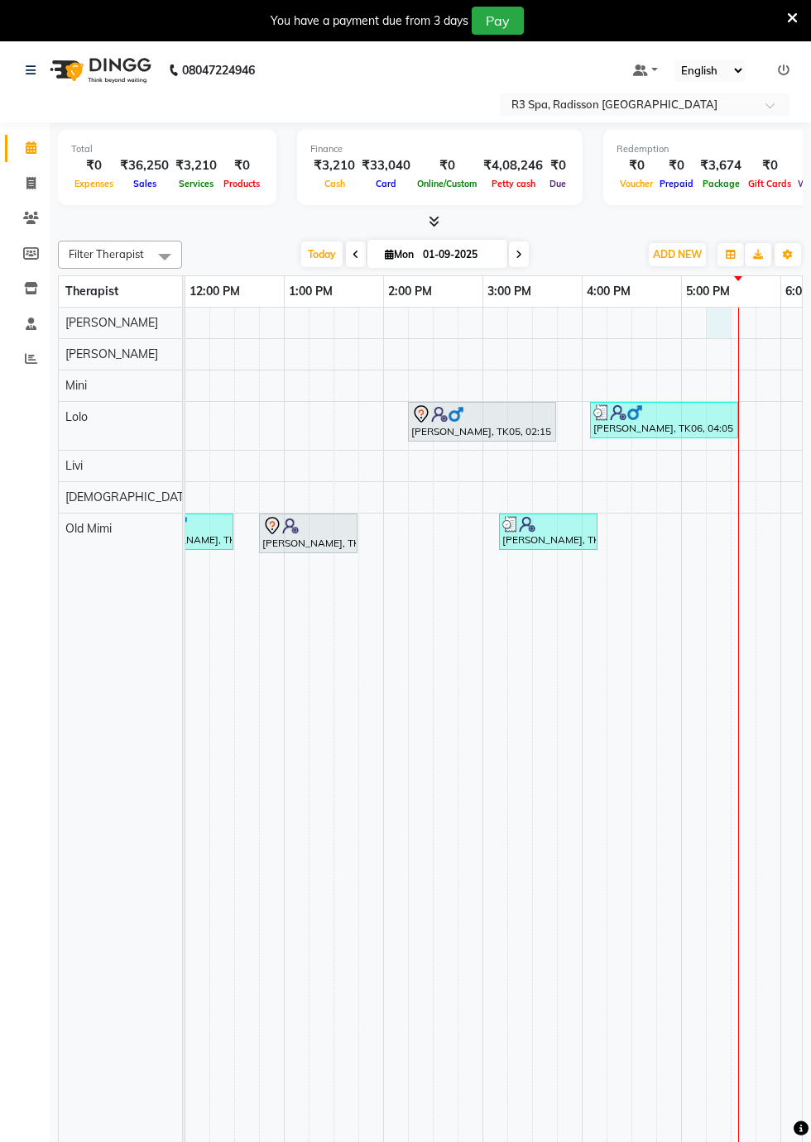
click at [707, 322] on div at bounding box center [718, 323] width 25 height 31
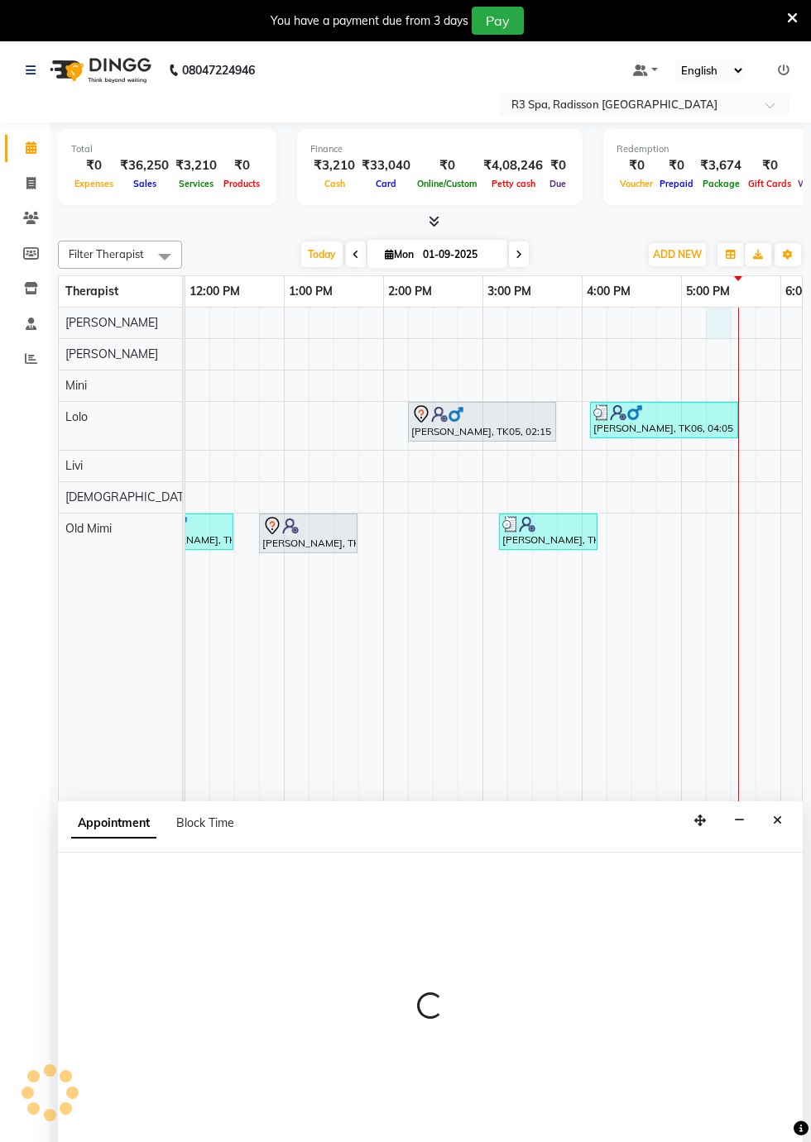
select select "87562"
select select "tentative"
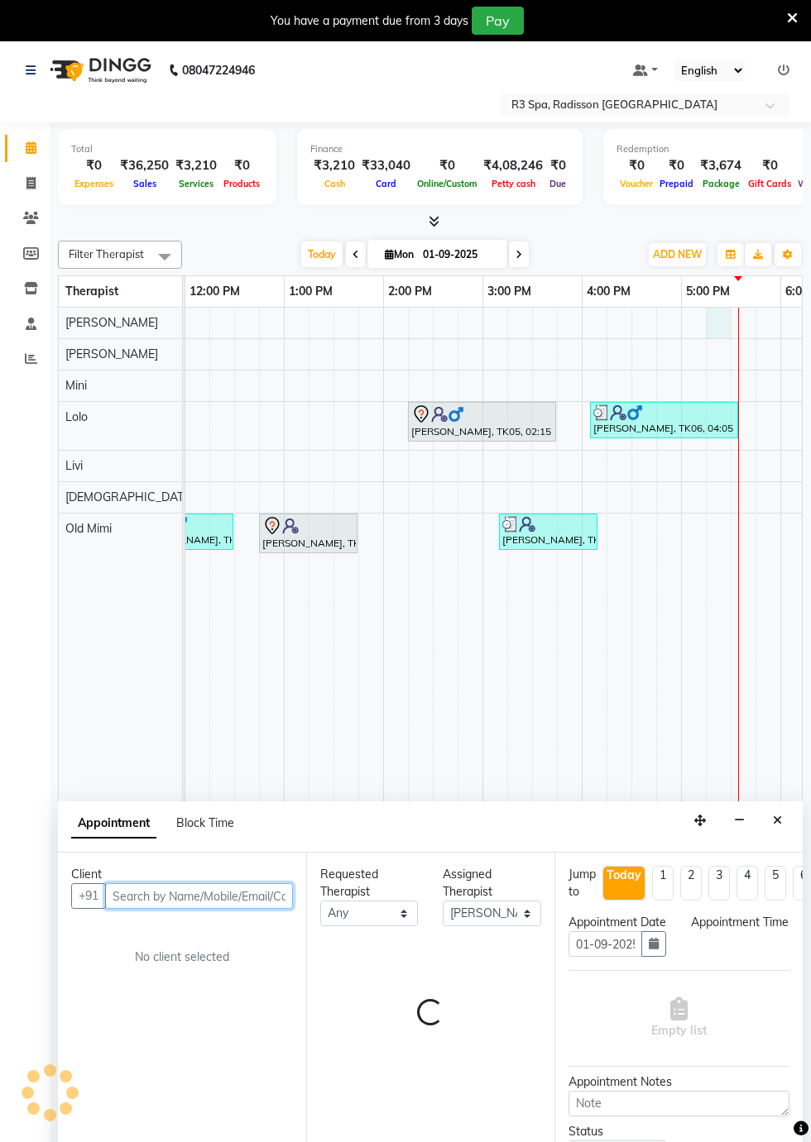
select select "1035"
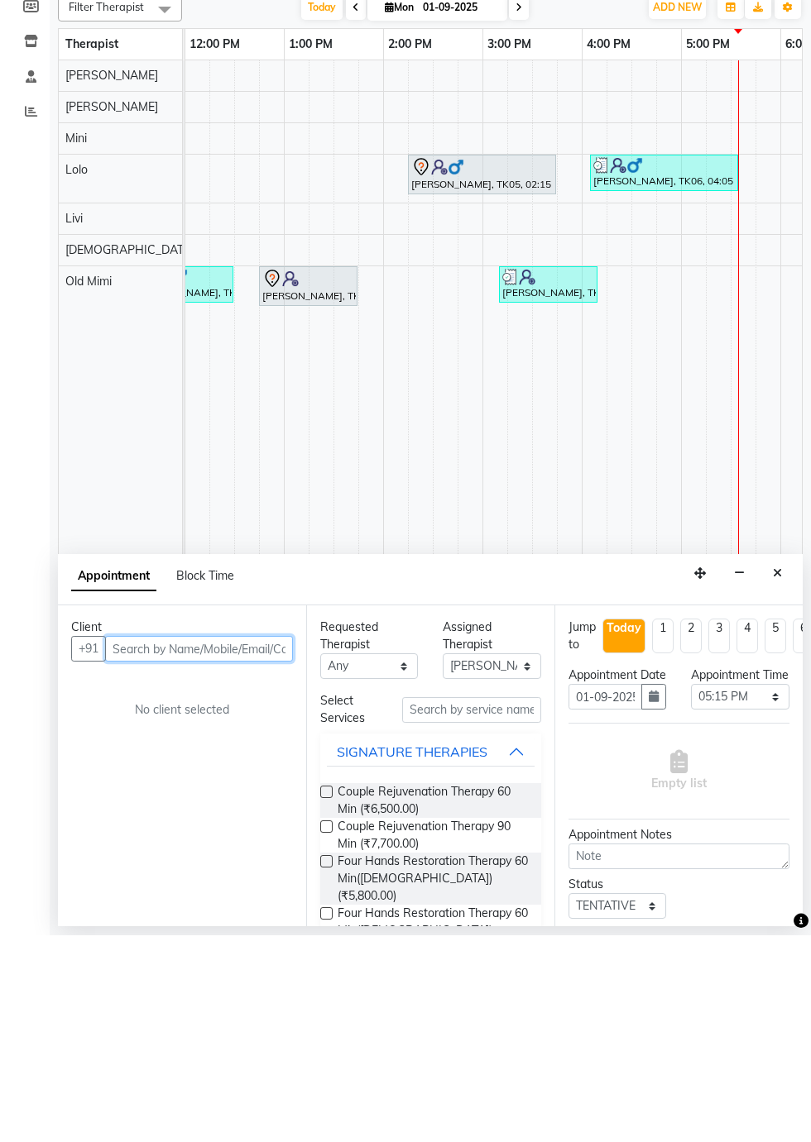
scroll to position [40, 0]
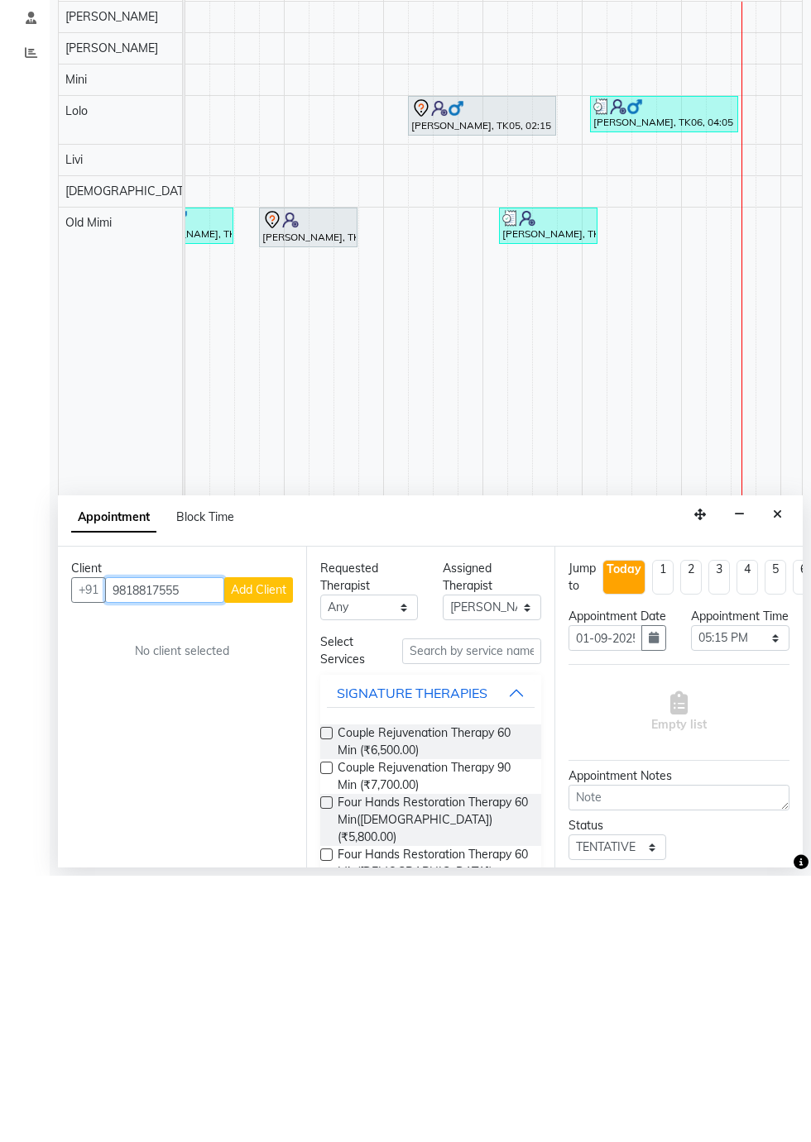
type input "9818817555"
click at [255, 854] on span "Add Client" at bounding box center [258, 856] width 55 height 15
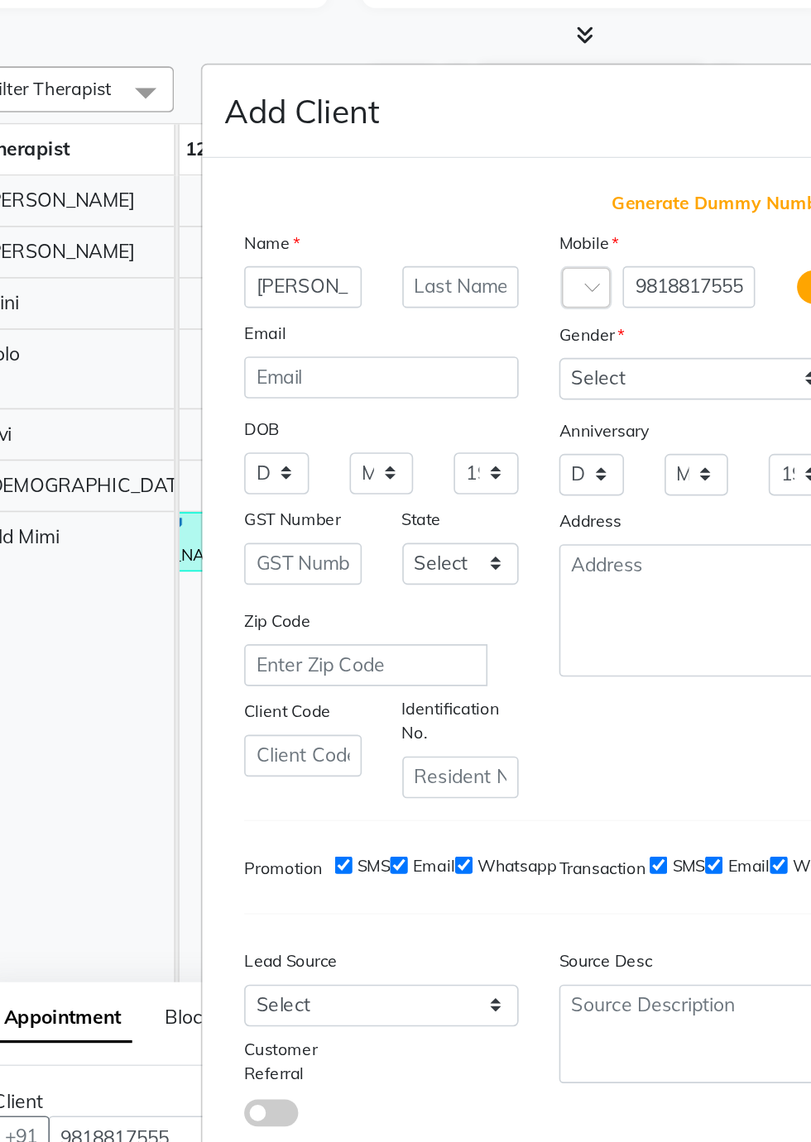
type input "[PERSON_NAME]"
click at [483, 405] on select "Select [DEMOGRAPHIC_DATA] [DEMOGRAPHIC_DATA] Other Prefer Not To Say" at bounding box center [502, 393] width 168 height 26
select select "[DEMOGRAPHIC_DATA]"
click at [418, 405] on select "Select [DEMOGRAPHIC_DATA] [DEMOGRAPHIC_DATA] Other Prefer Not To Say" at bounding box center [502, 393] width 168 height 26
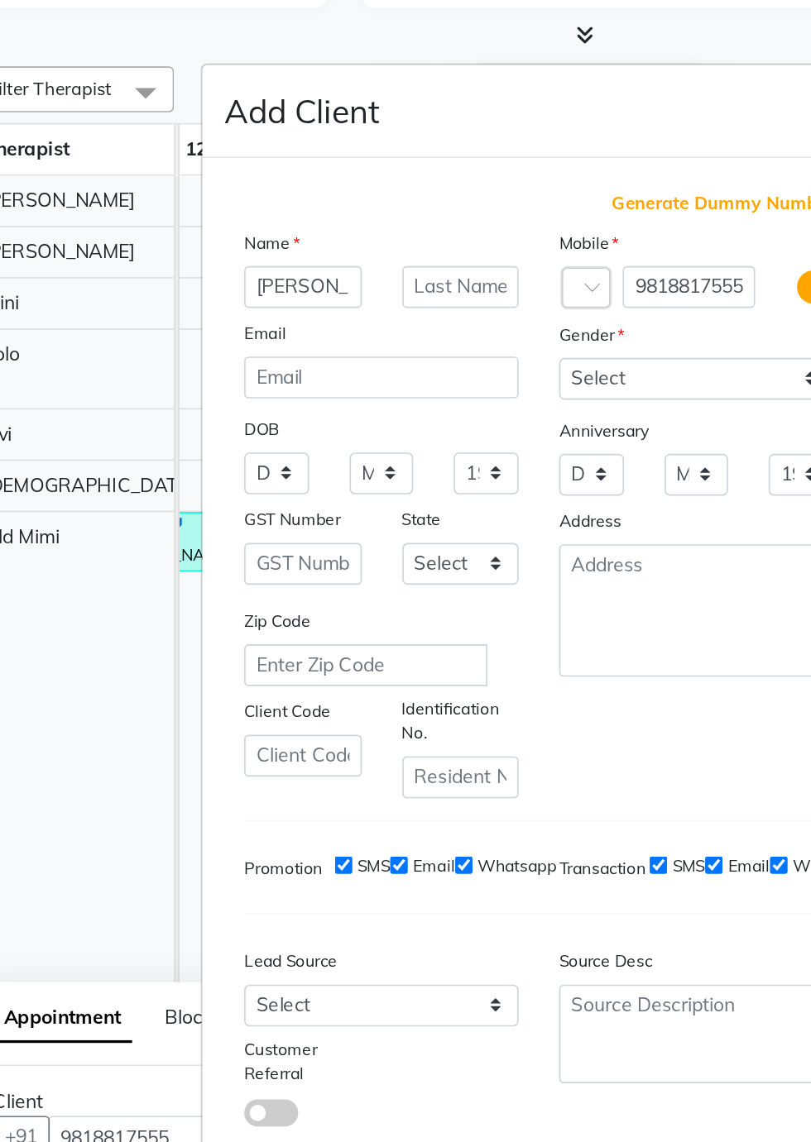
click at [500, 895] on button "Add" at bounding box center [501, 910] width 46 height 30
type input "98******55"
select select
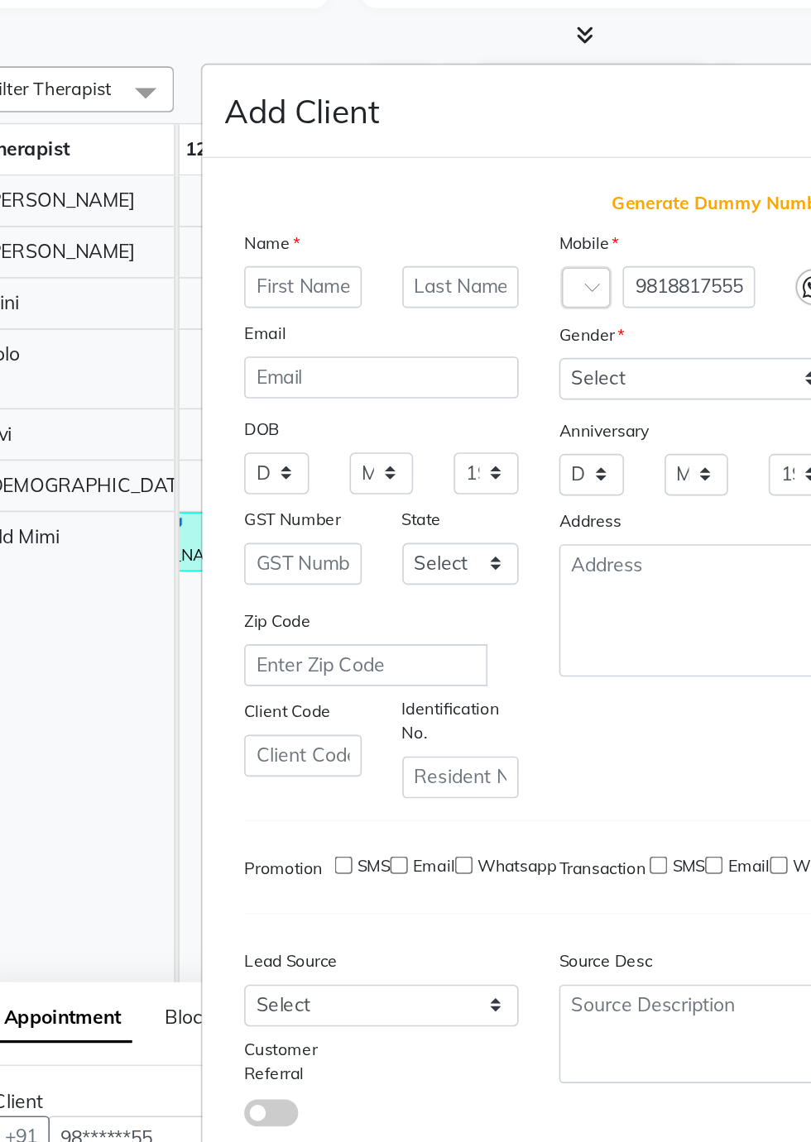
select select
checkbox input "false"
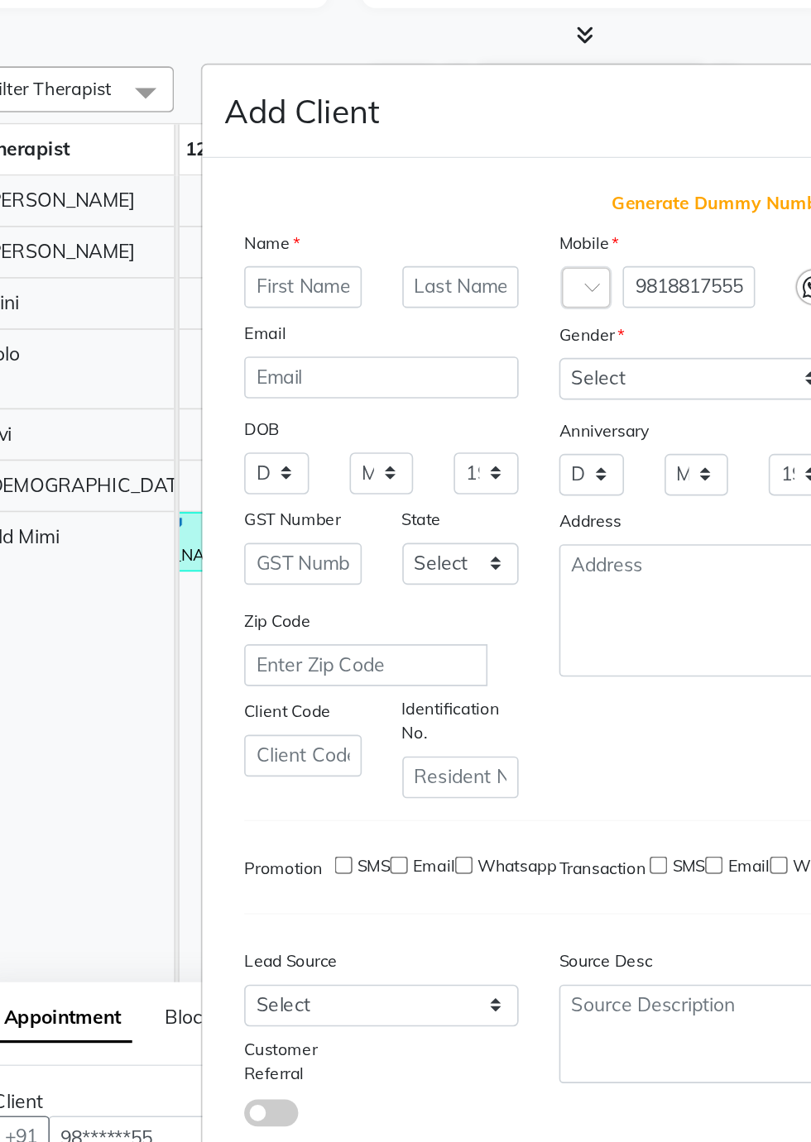
checkbox input "false"
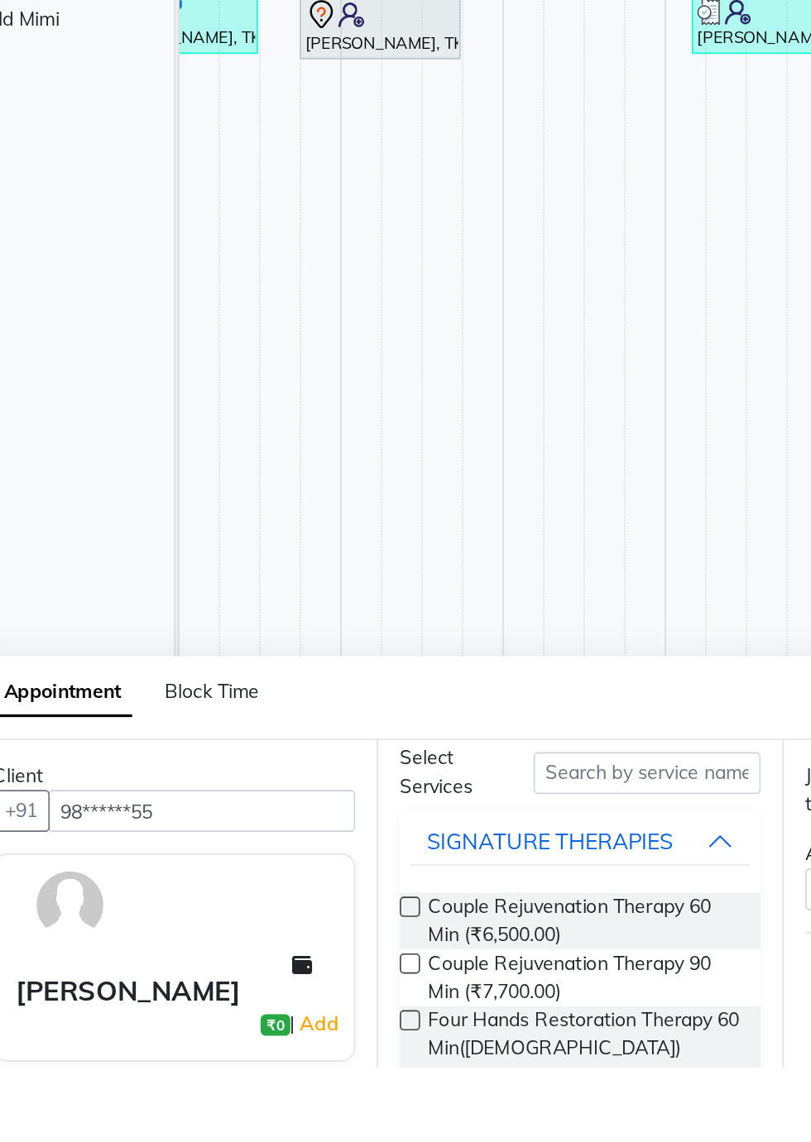
scroll to position [56, 0]
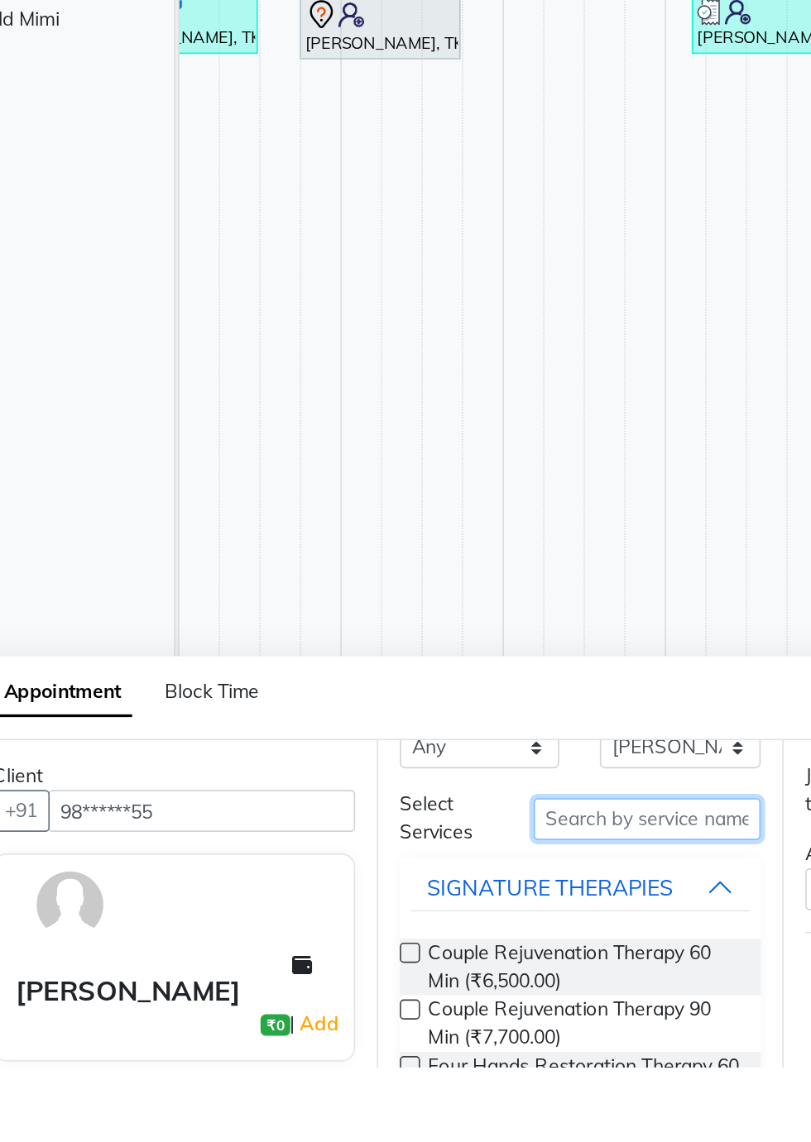
click at [476, 989] on input "text" at bounding box center [471, 991] width 139 height 26
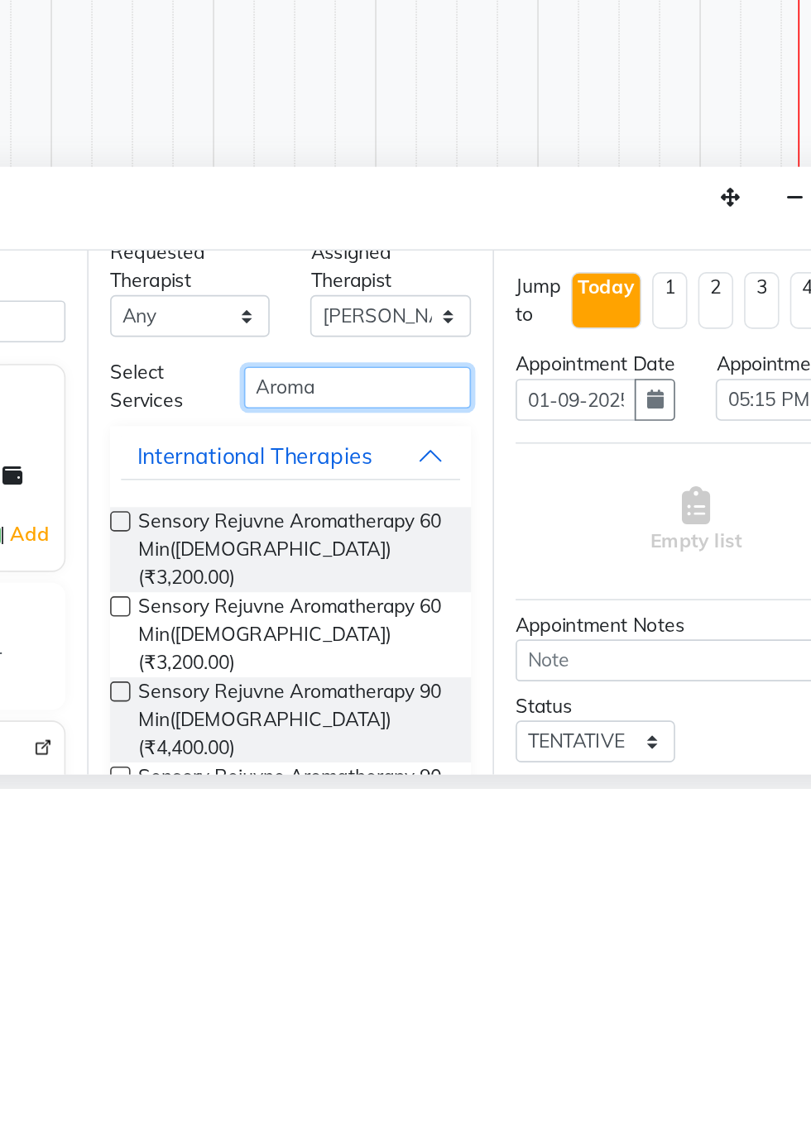
scroll to position [22, 0]
type input "Aroma"
click at [326, 974] on label at bounding box center [326, 978] width 12 height 12
click at [326, 975] on input "checkbox" at bounding box center [325, 980] width 11 height 11
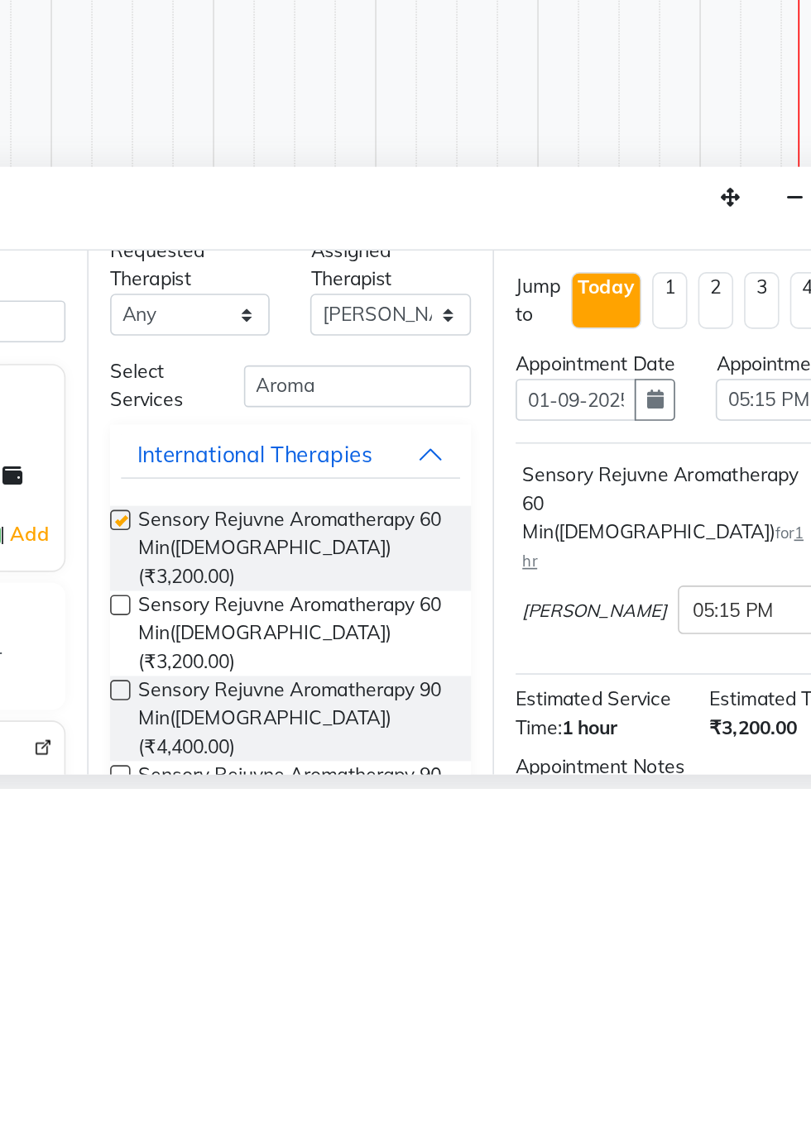
scroll to position [39, 0]
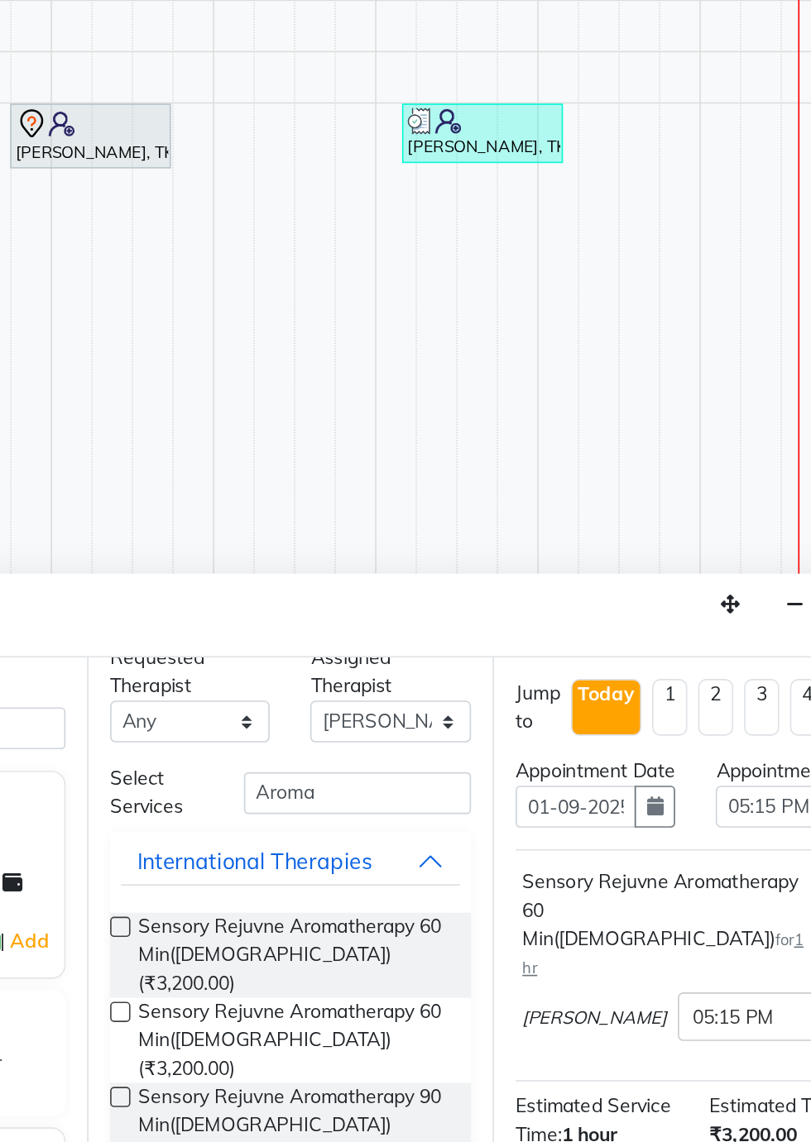
checkbox input "false"
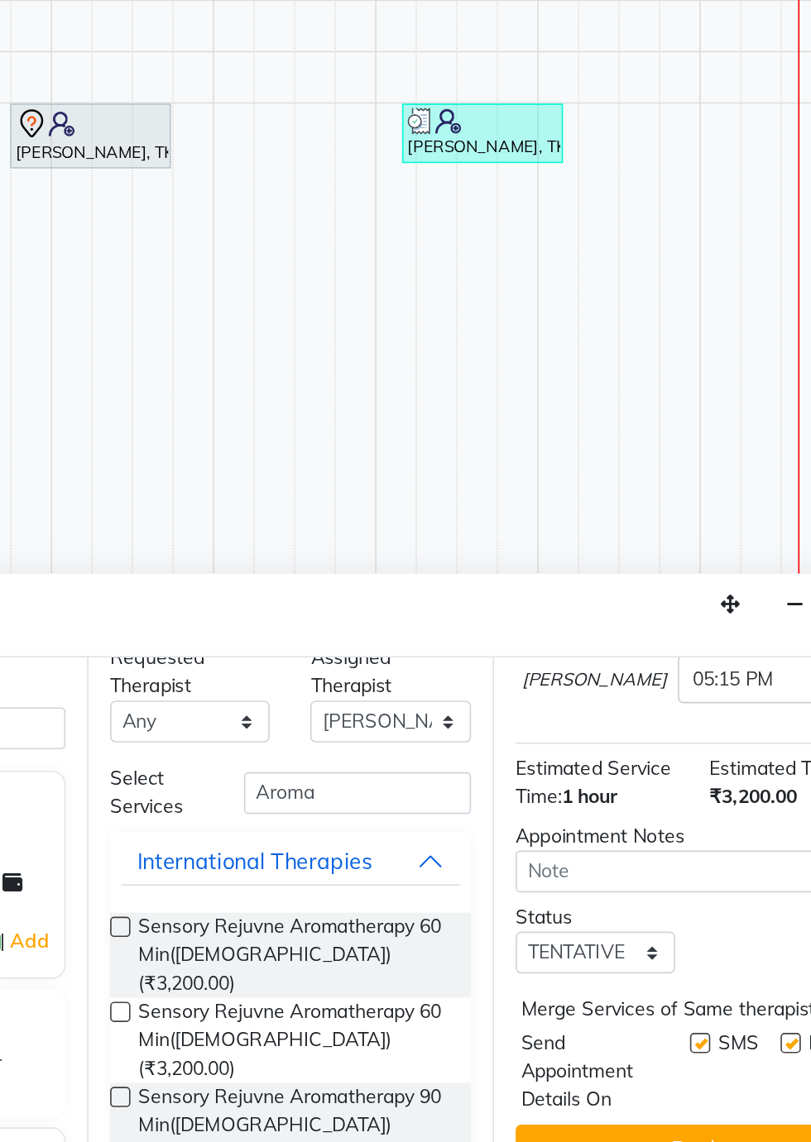
scroll to position [215, 0]
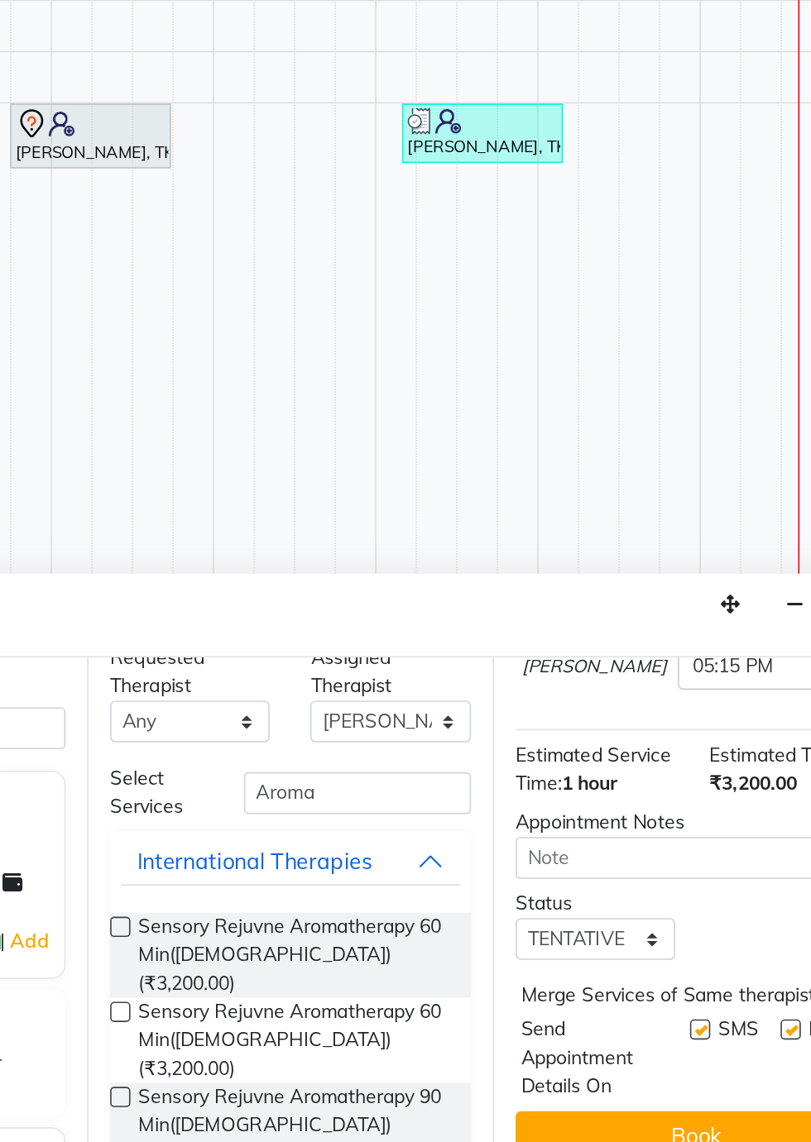
click at [658, 1097] on button "Book" at bounding box center [678, 1107] width 221 height 30
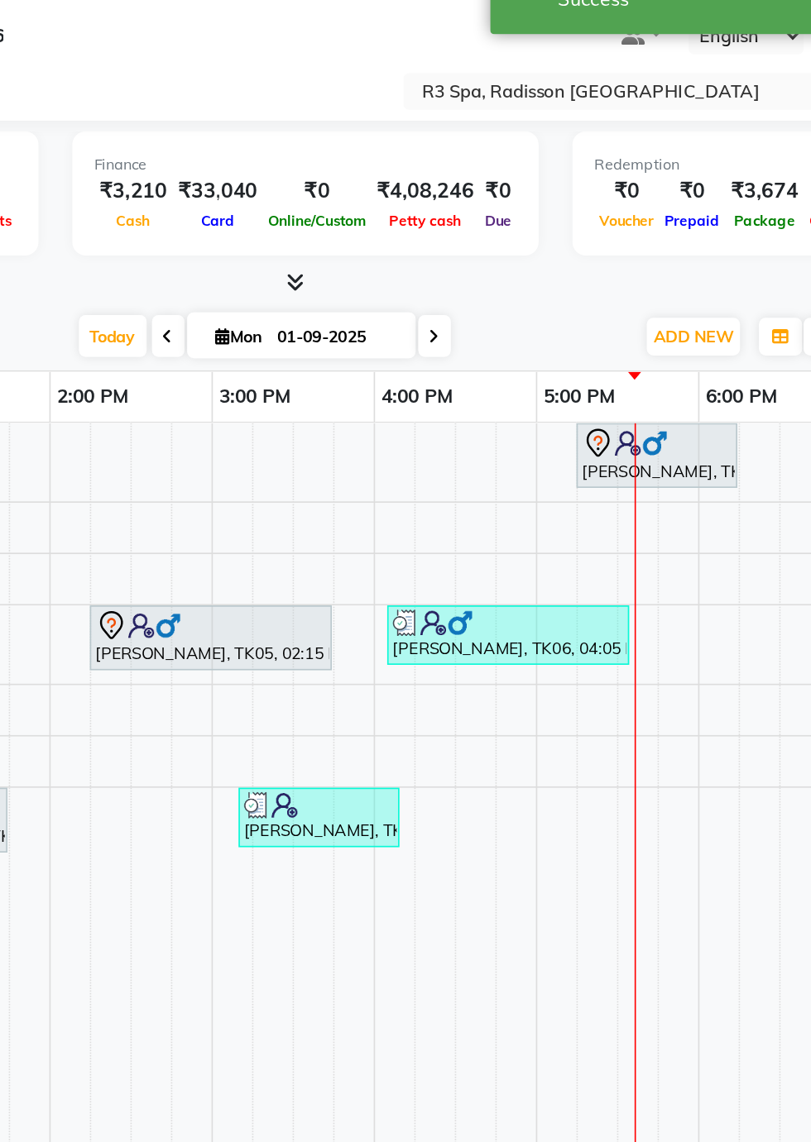
scroll to position [0, 341]
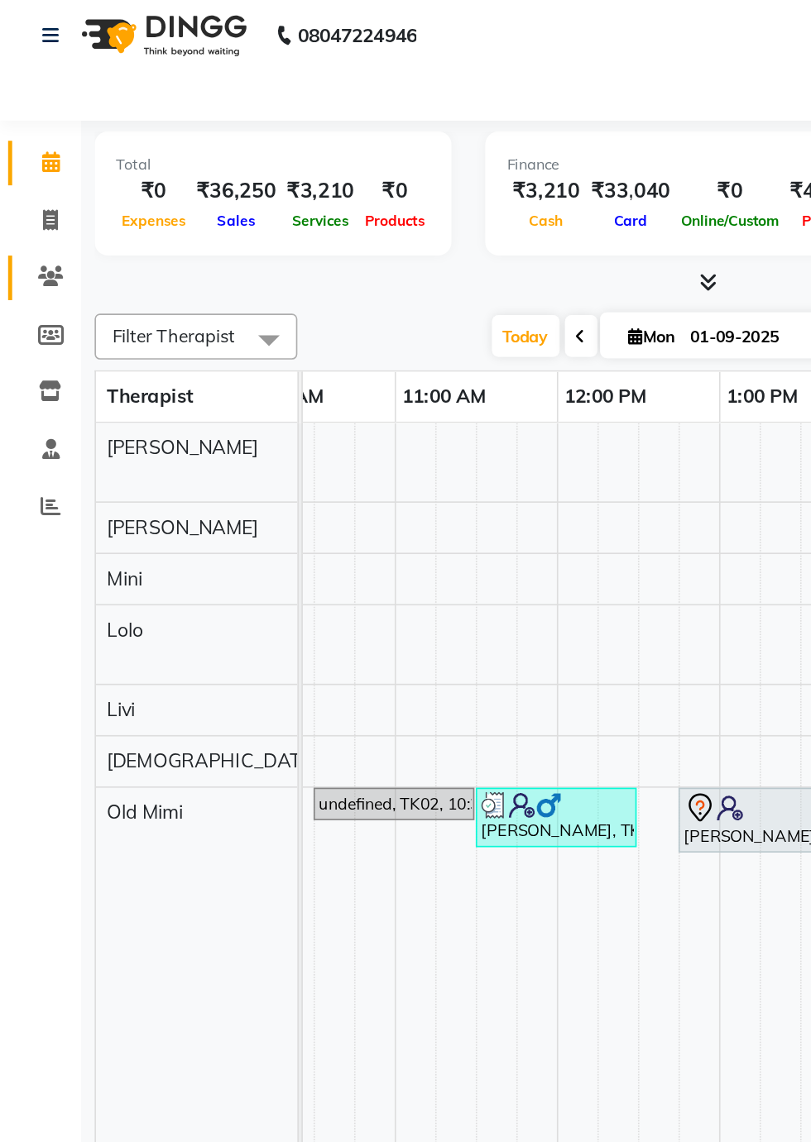
click at [38, 218] on icon at bounding box center [31, 218] width 16 height 12
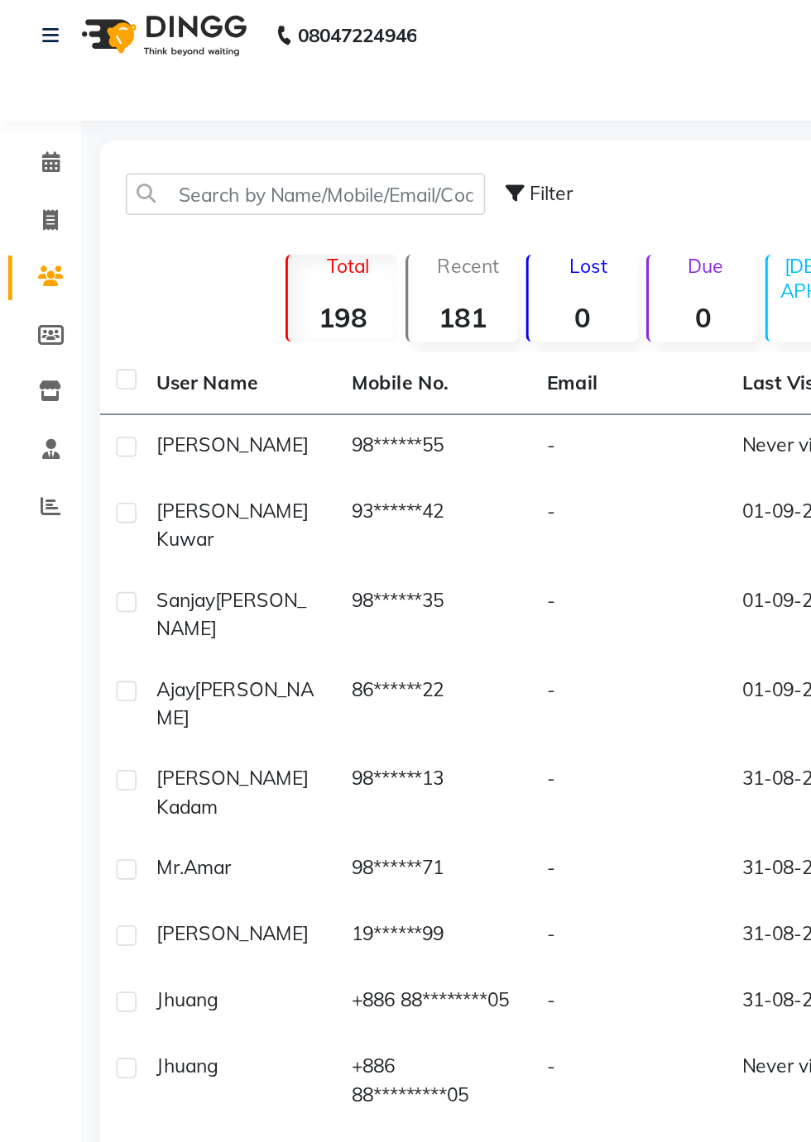
click at [208, 328] on td "98******55" at bounding box center [264, 323] width 119 height 41
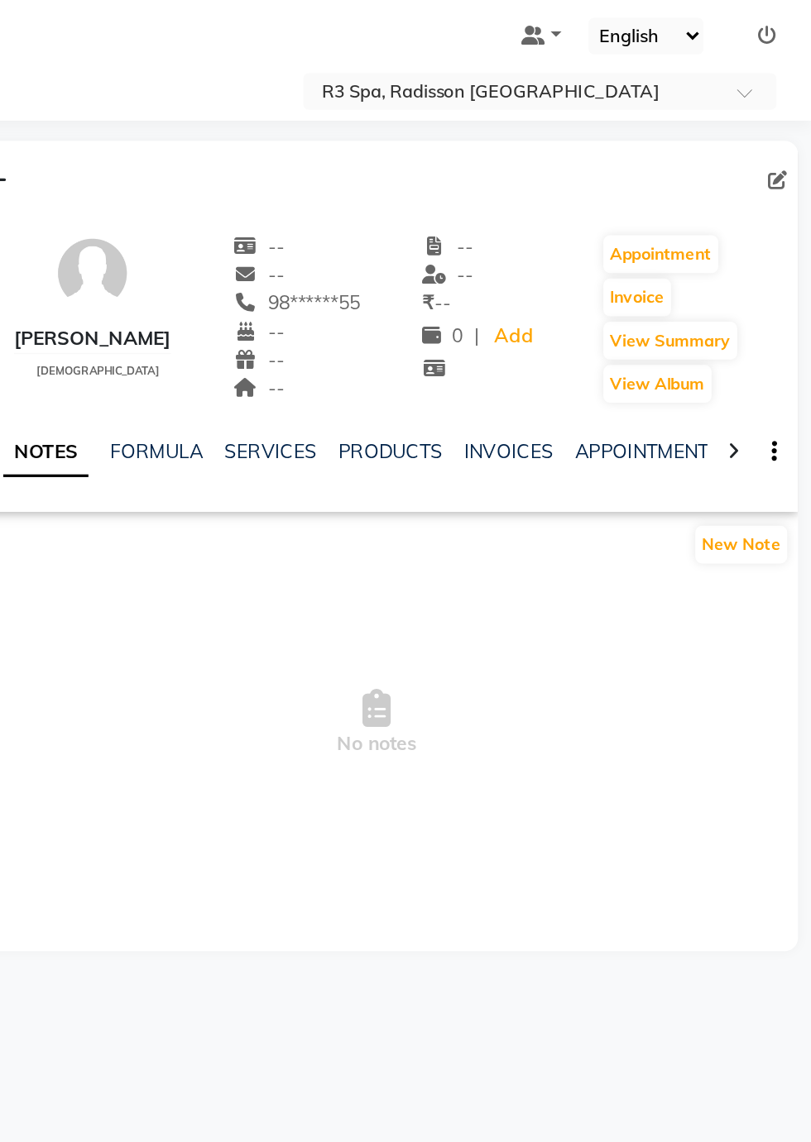
click at [765, 325] on icon at bounding box center [762, 325] width 7 height 12
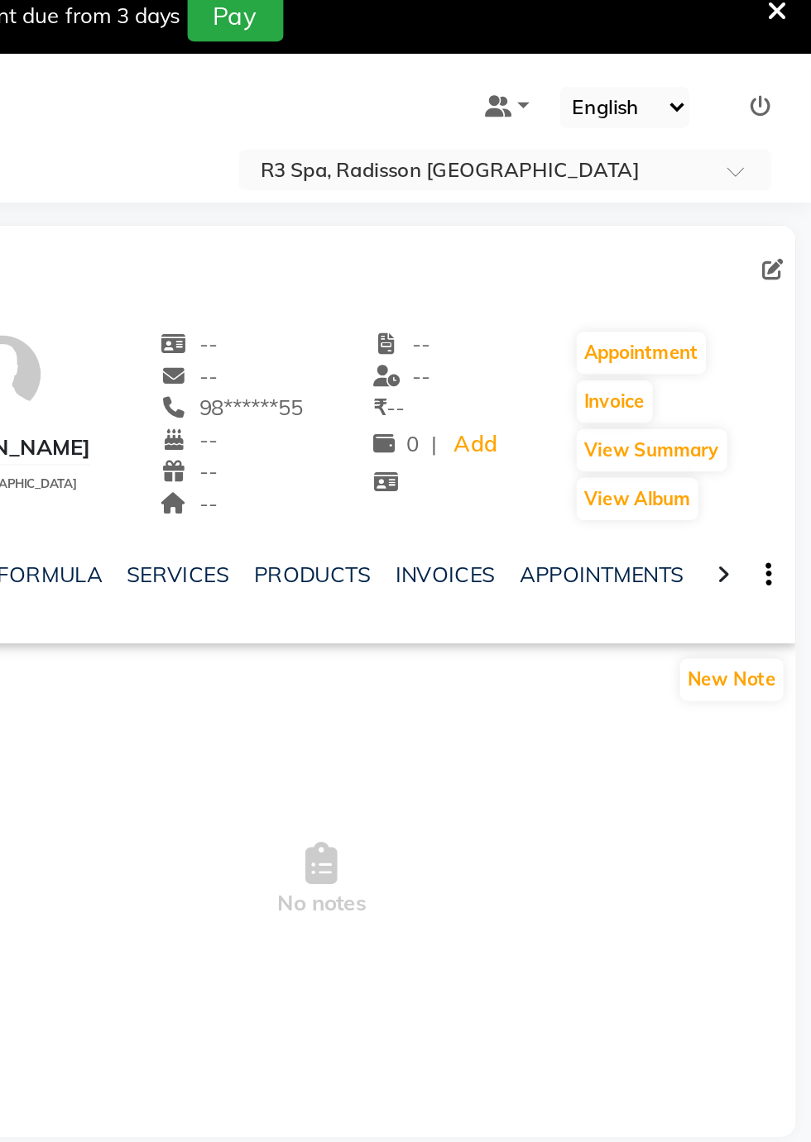
click at [755, 329] on div at bounding box center [763, 324] width 19 height 32
click at [762, 331] on div at bounding box center [763, 324] width 19 height 32
click at [769, 328] on div at bounding box center [763, 324] width 19 height 32
click at [548, 326] on link "FORMS" at bounding box center [558, 325] width 41 height 15
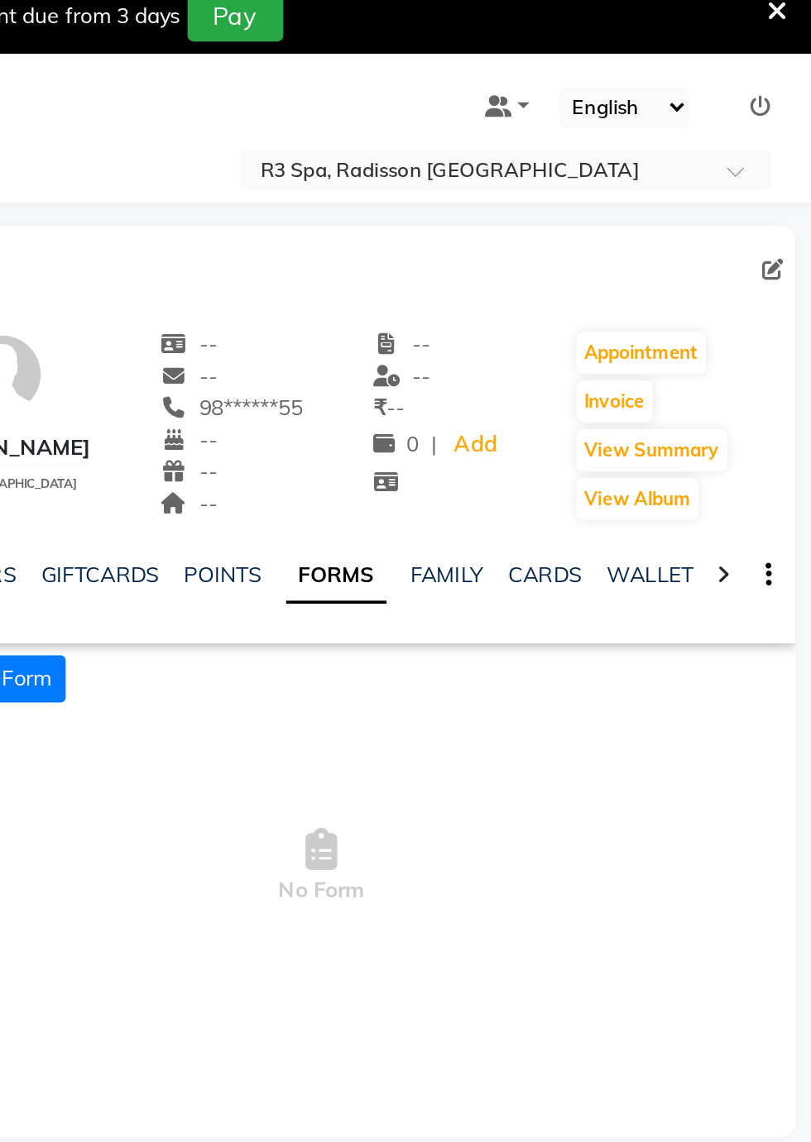
scroll to position [0, 472]
click at [396, 381] on button "Request New Form" at bounding box center [346, 382] width 118 height 26
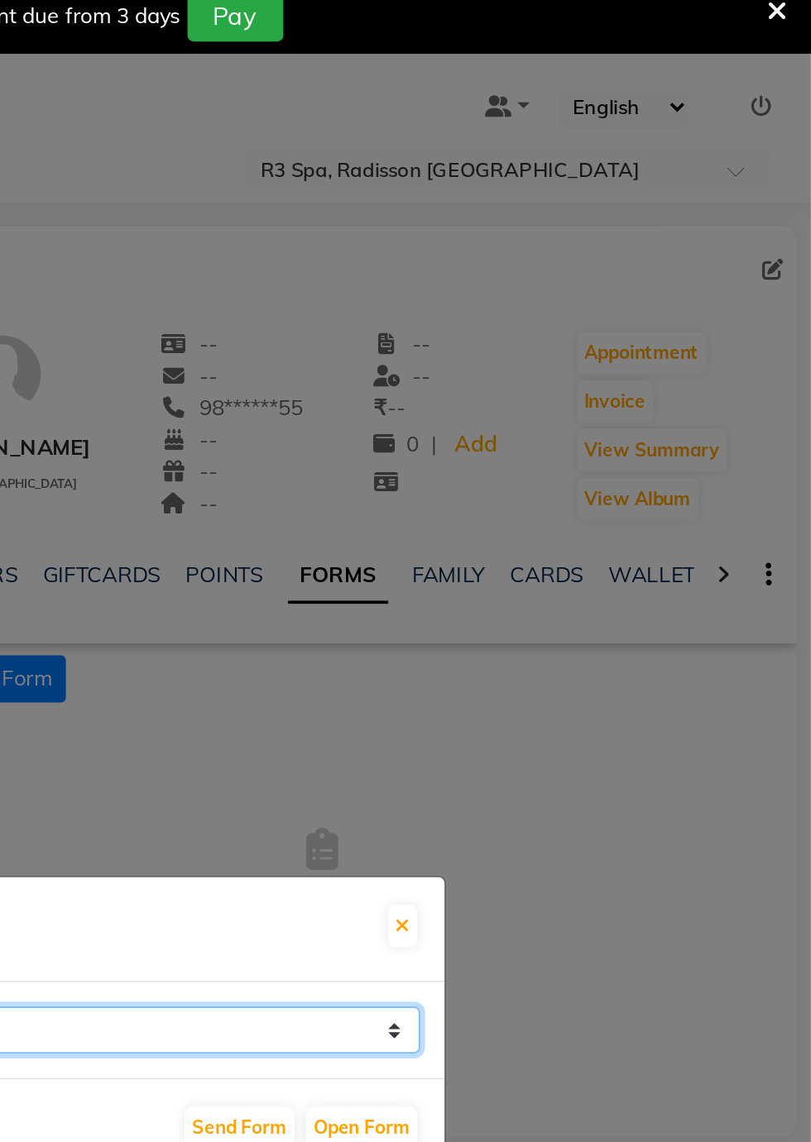
click at [572, 586] on select "GUEST FEEDBACK FORM HEALTH ASSESSMENT FORM" at bounding box center [406, 573] width 386 height 26
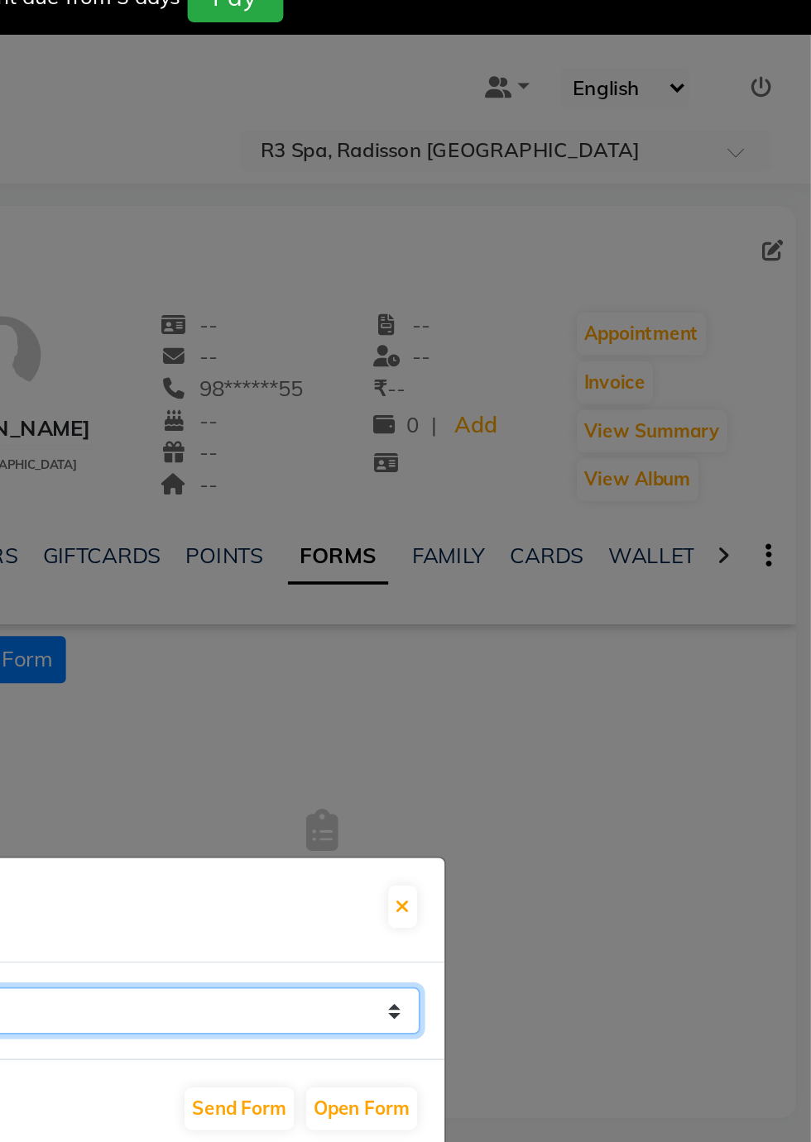
select select "204"
click at [213, 586] on select "GUEST FEEDBACK FORM HEALTH ASSESSMENT FORM" at bounding box center [406, 573] width 386 height 26
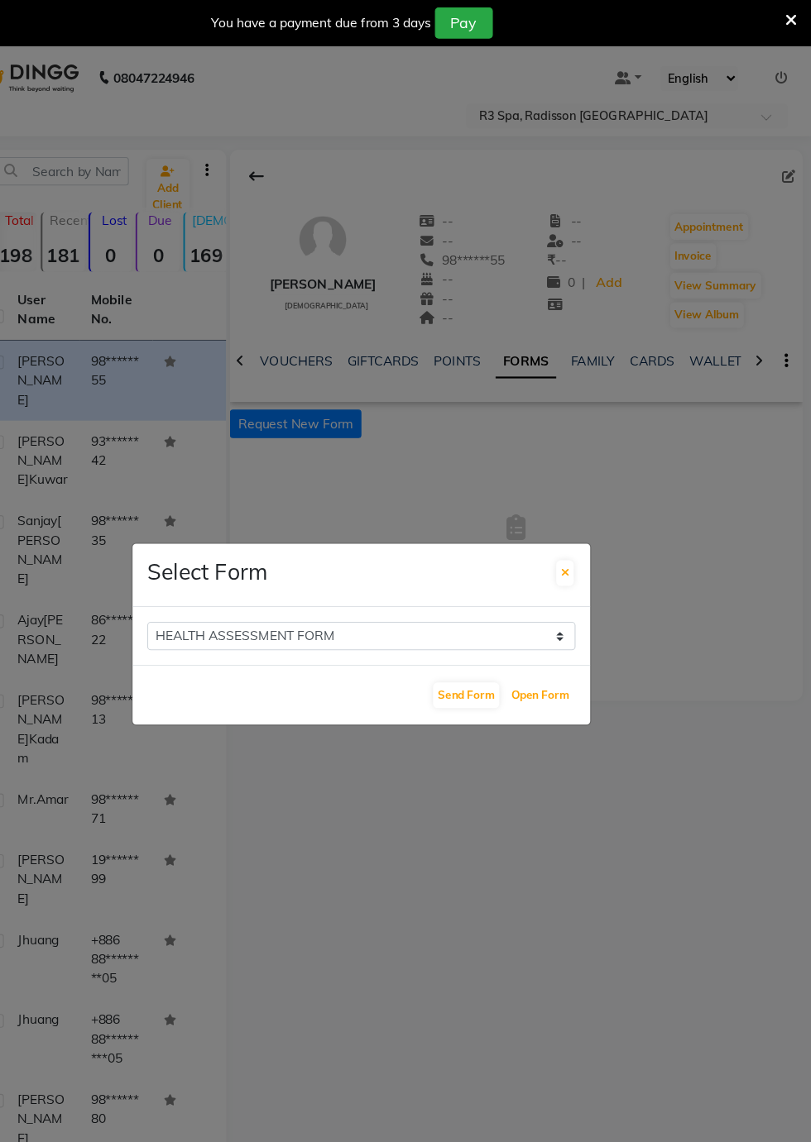
click at [571, 638] on button "Open Form" at bounding box center [566, 626] width 60 height 23
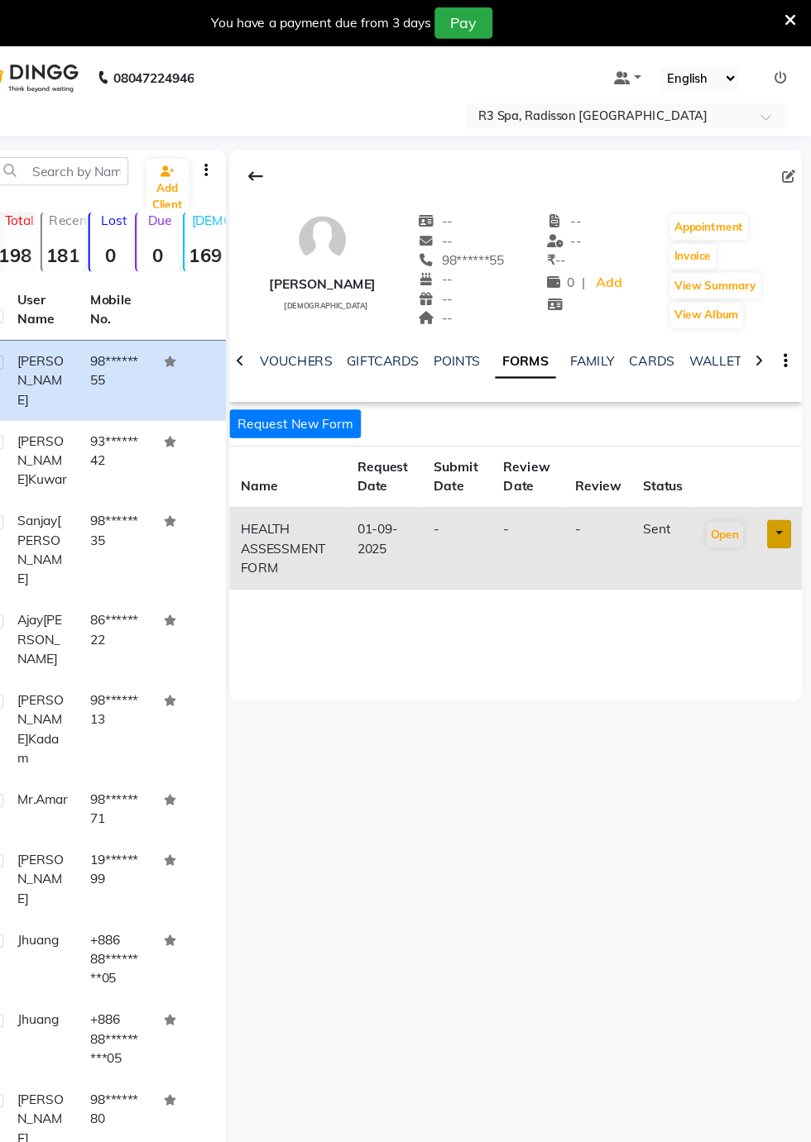
scroll to position [0, 0]
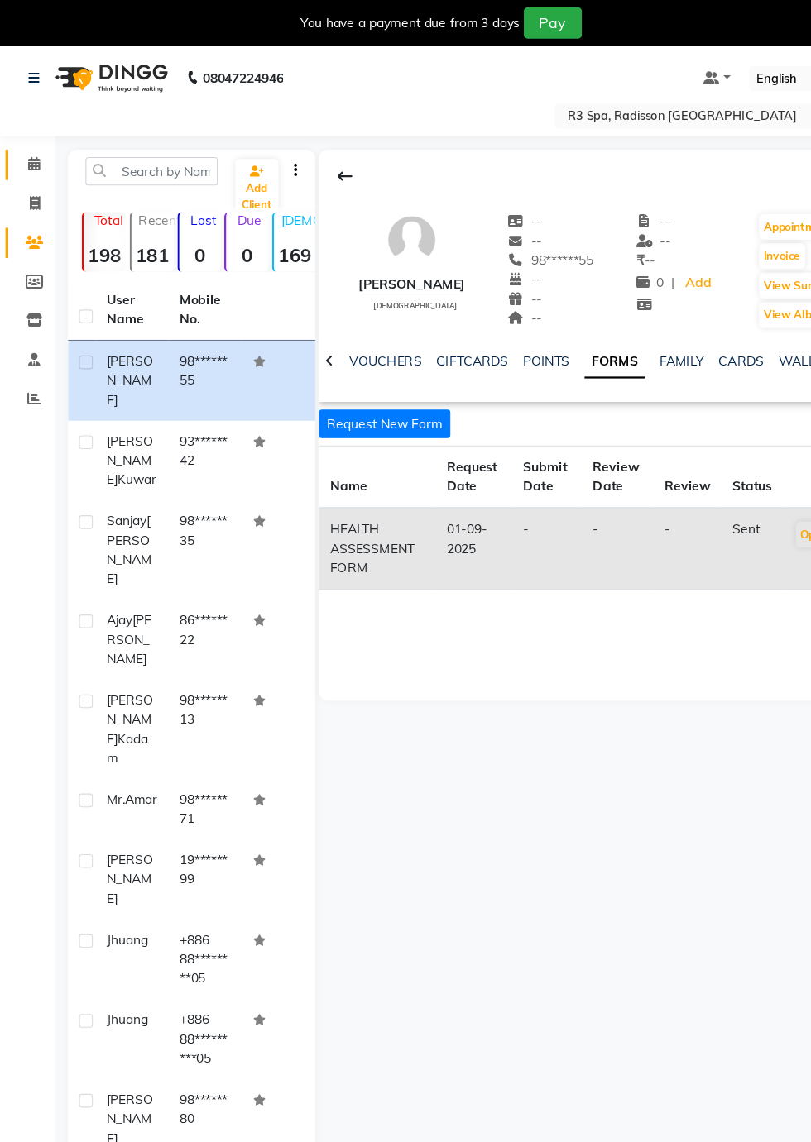
click at [30, 148] on icon at bounding box center [31, 147] width 11 height 12
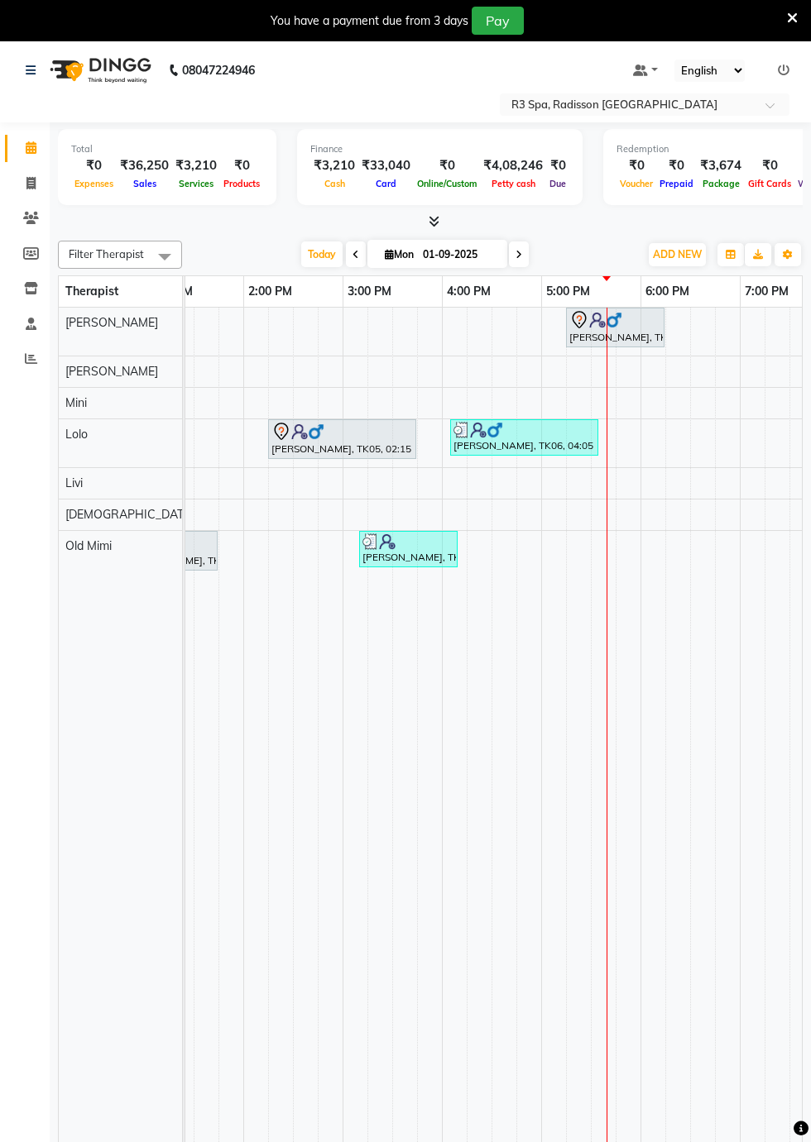
scroll to position [0, 601]
